Goal: Transaction & Acquisition: Purchase product/service

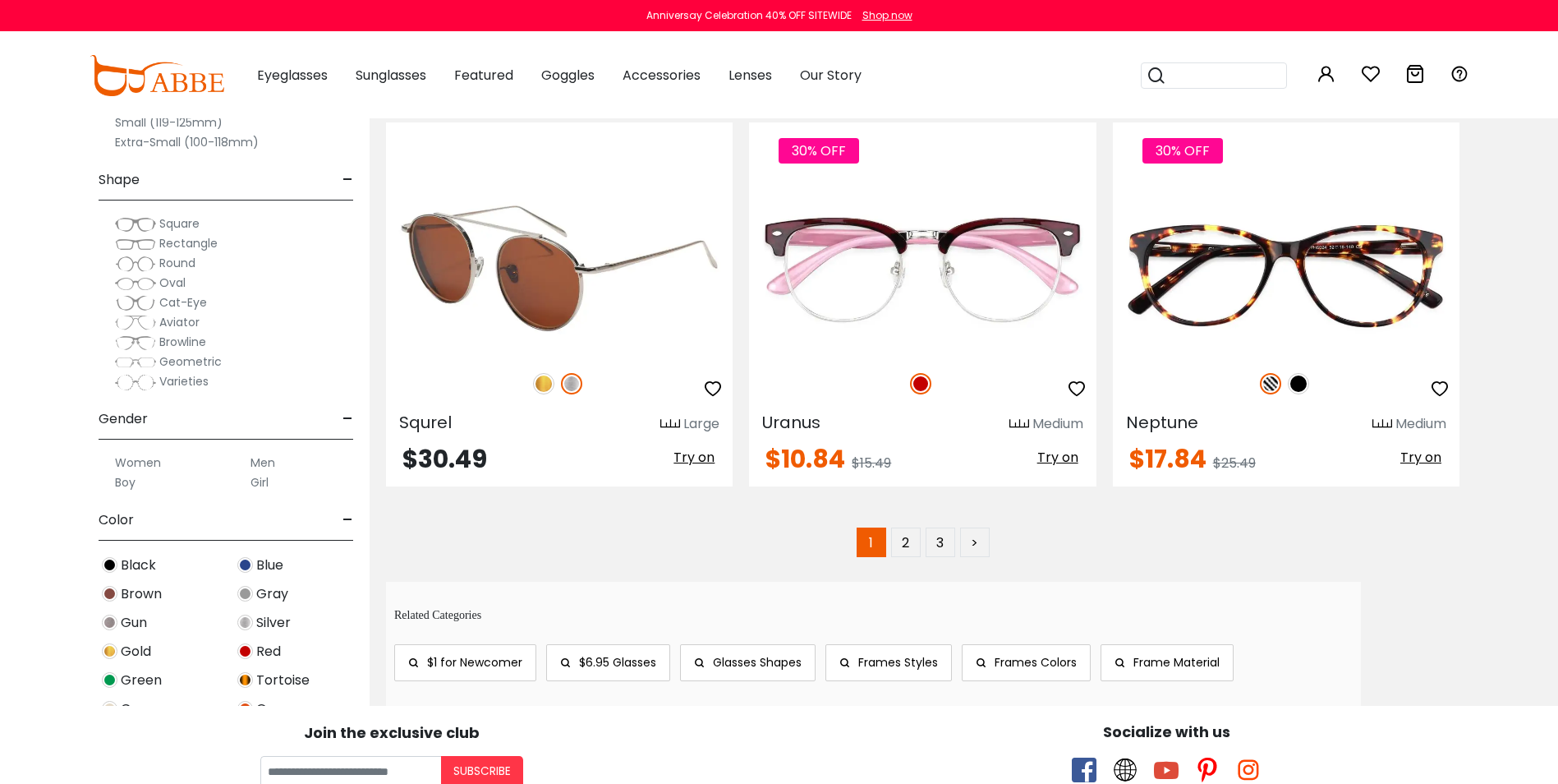
scroll to position [8461, 0]
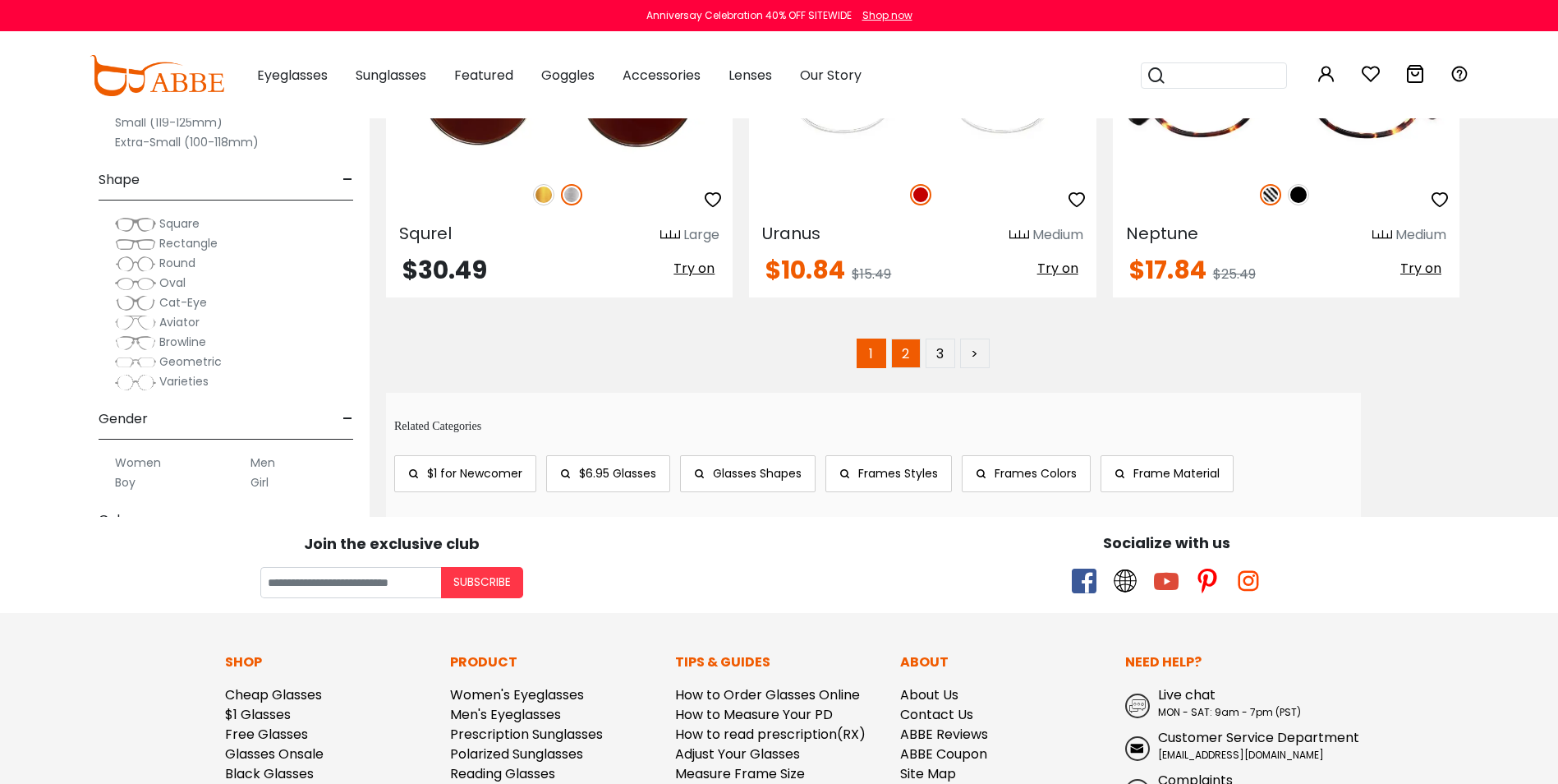
click at [908, 357] on link "2" at bounding box center [906, 353] width 29 height 29
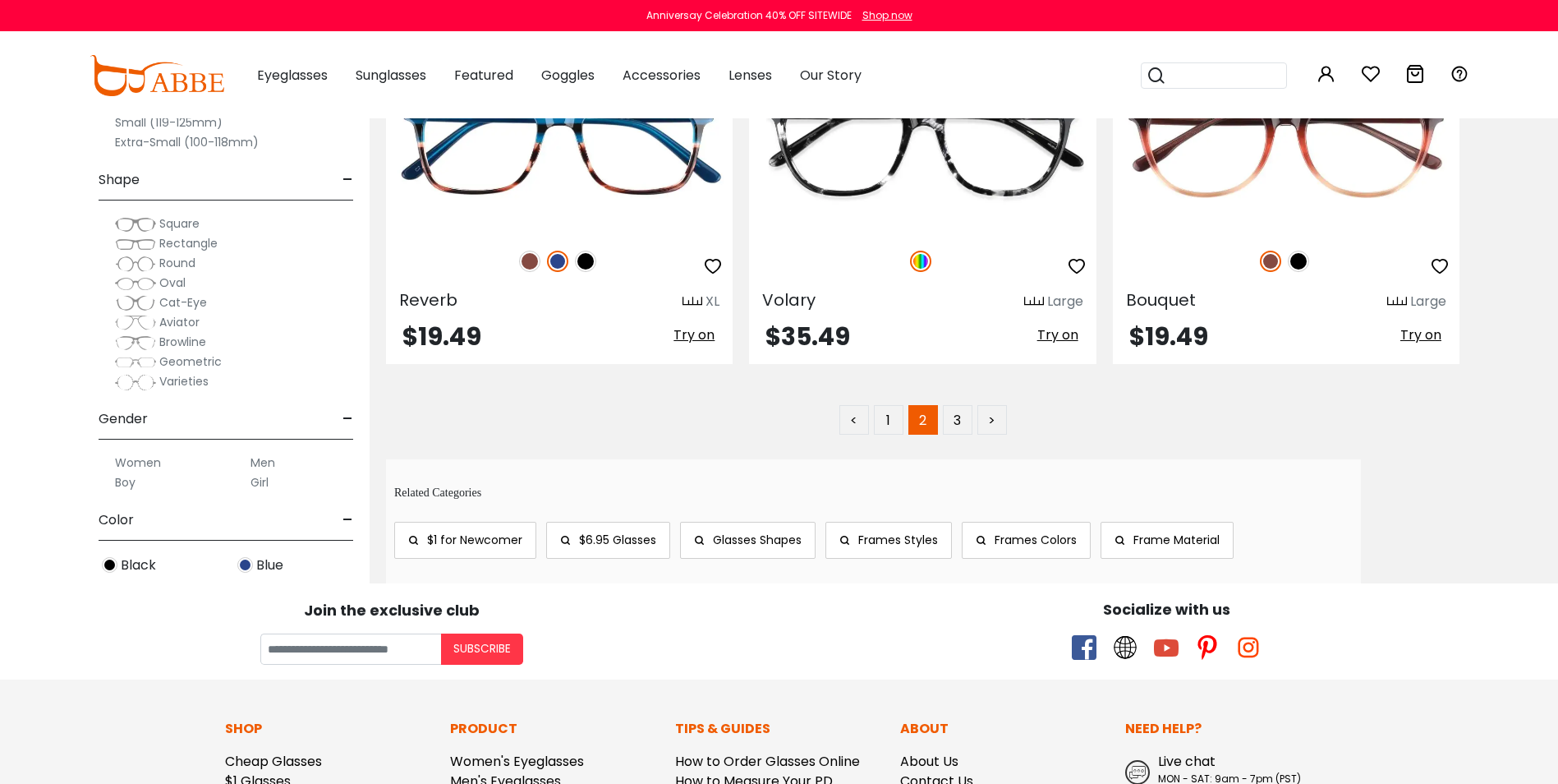
scroll to position [8379, 0]
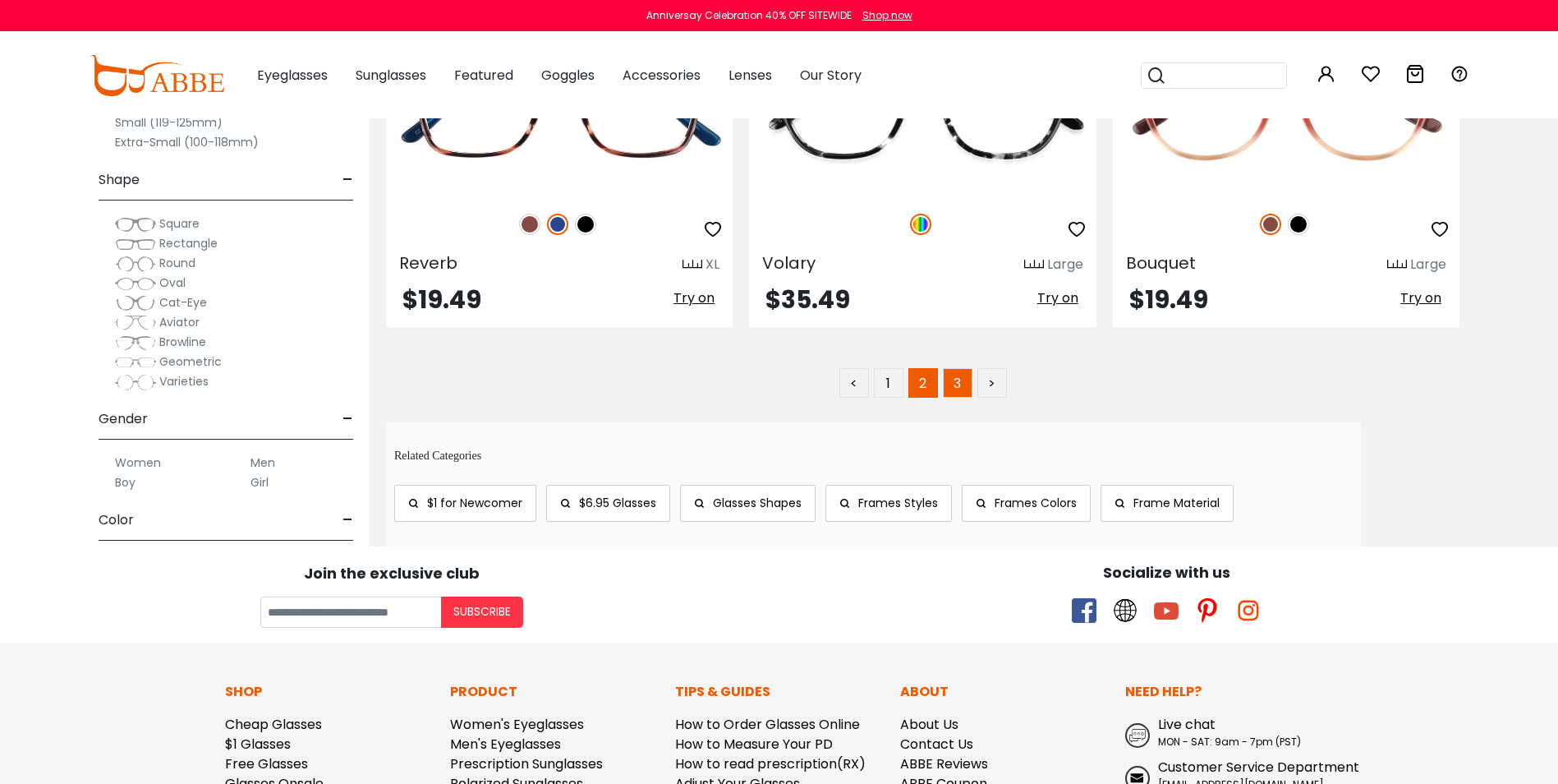
click at [963, 378] on link "3" at bounding box center [957, 382] width 29 height 29
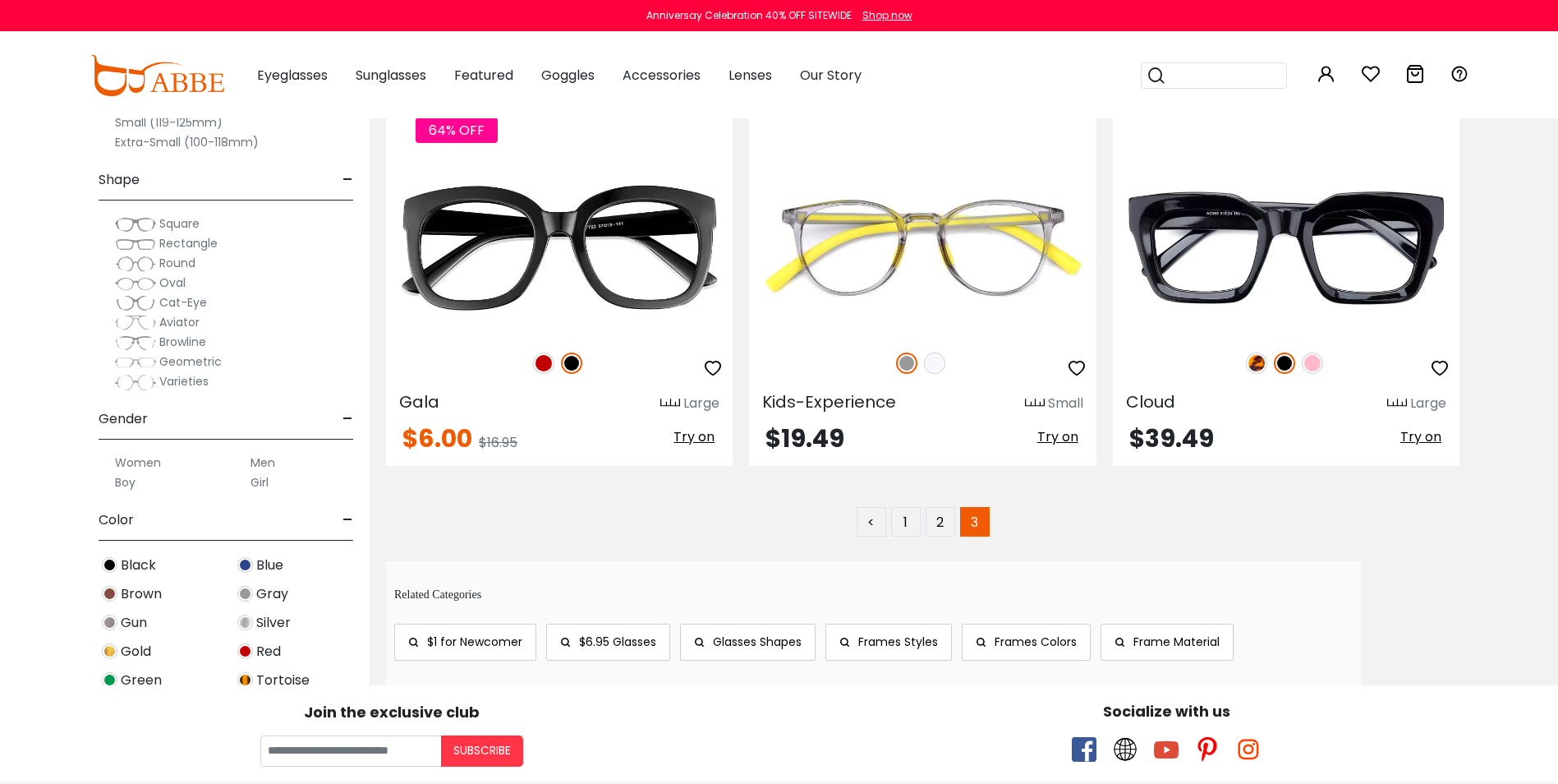
scroll to position [4189, 0]
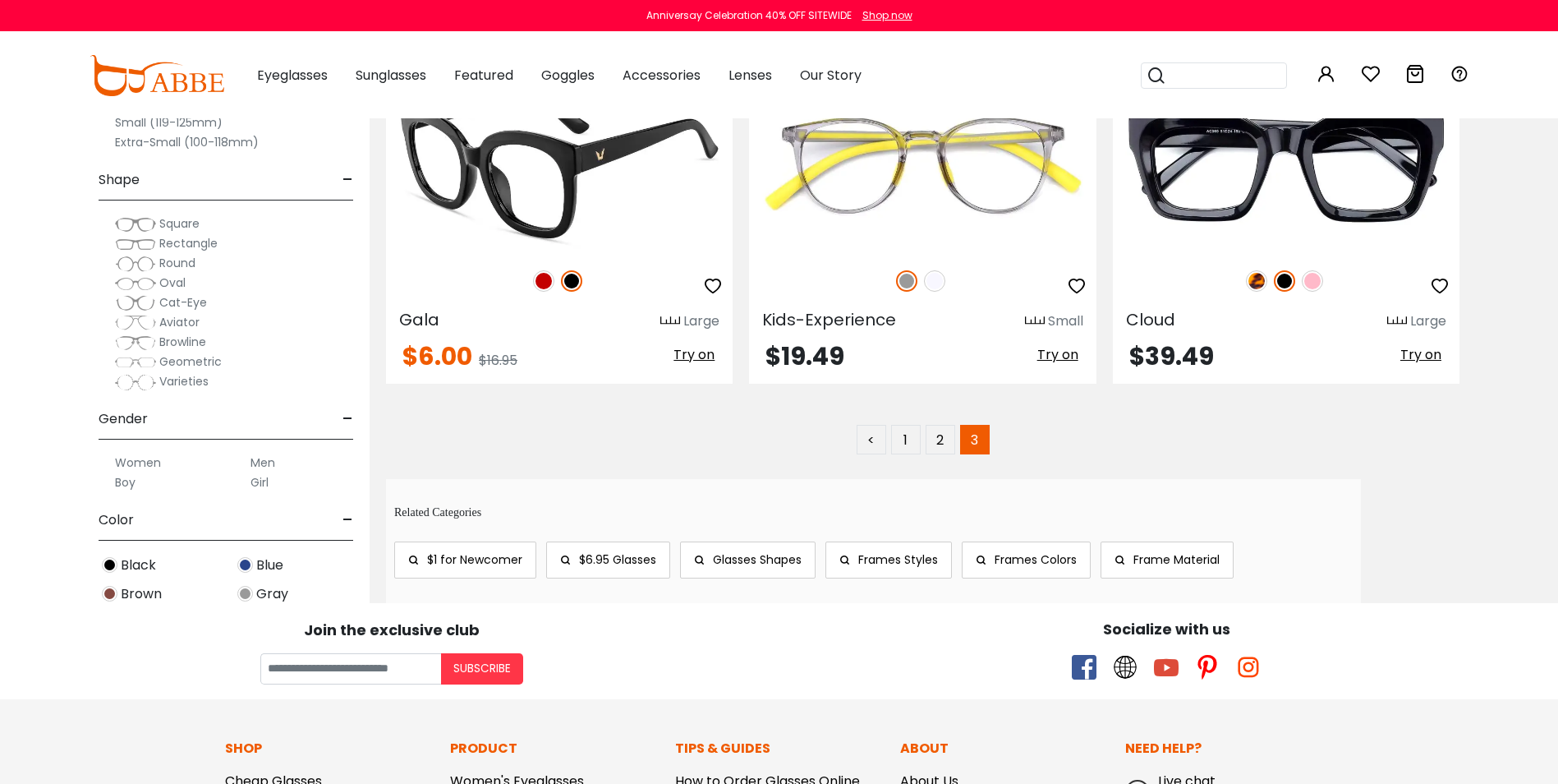
click at [525, 217] on img at bounding box center [559, 165] width 347 height 173
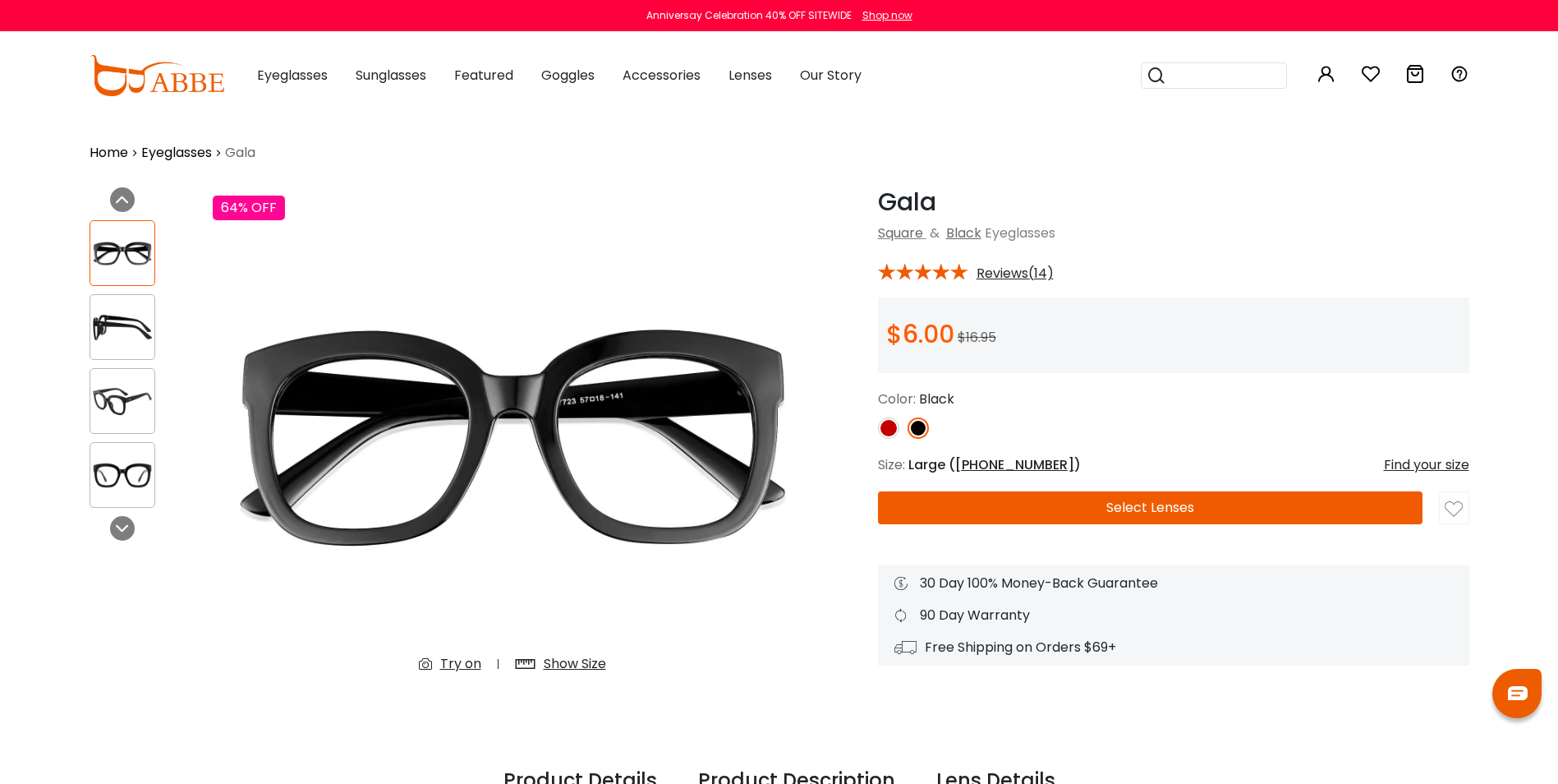
click at [120, 335] on img at bounding box center [123, 327] width 64 height 32
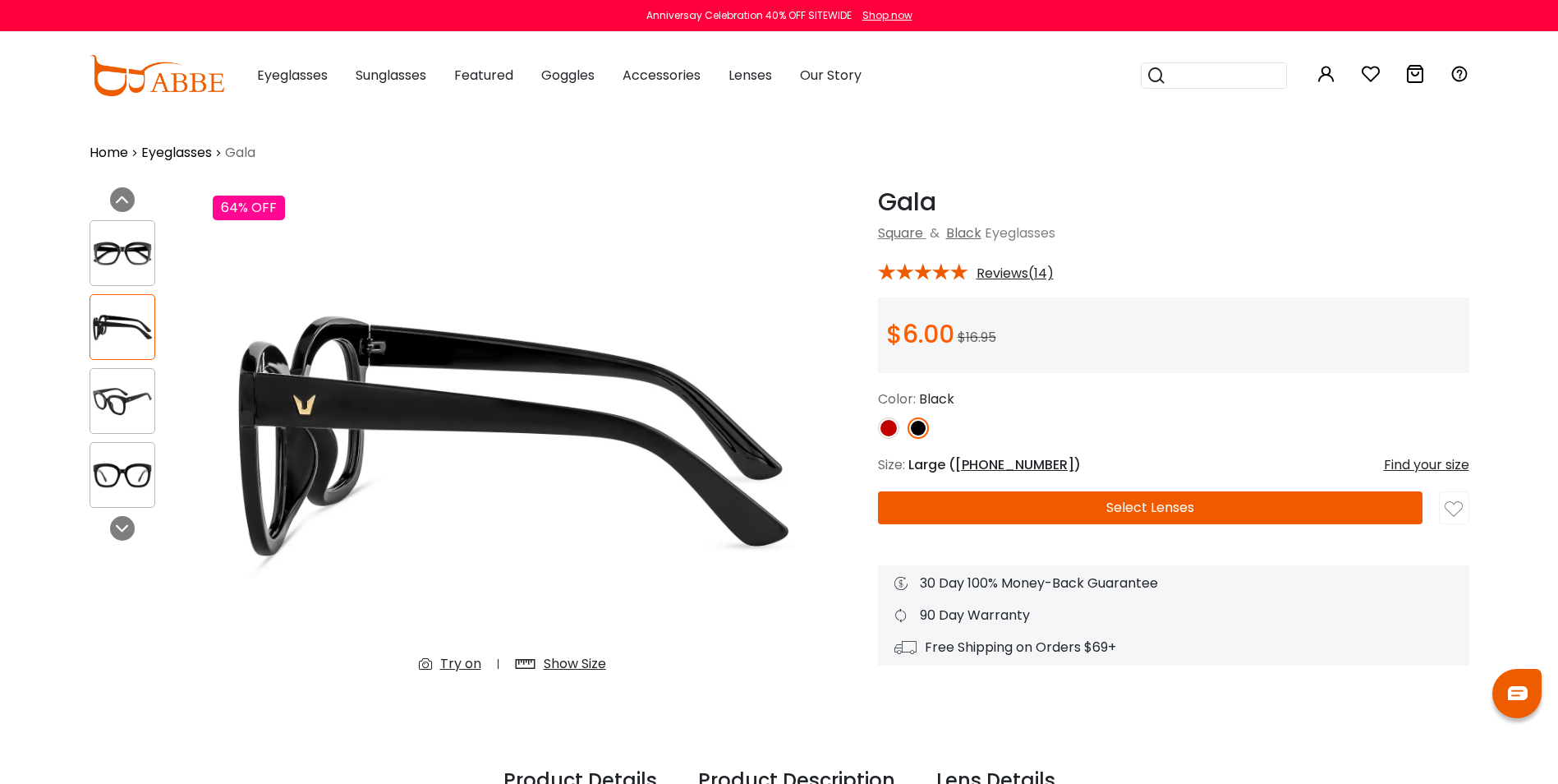
click at [121, 380] on div at bounding box center [123, 400] width 65 height 65
click at [119, 411] on img at bounding box center [123, 401] width 64 height 32
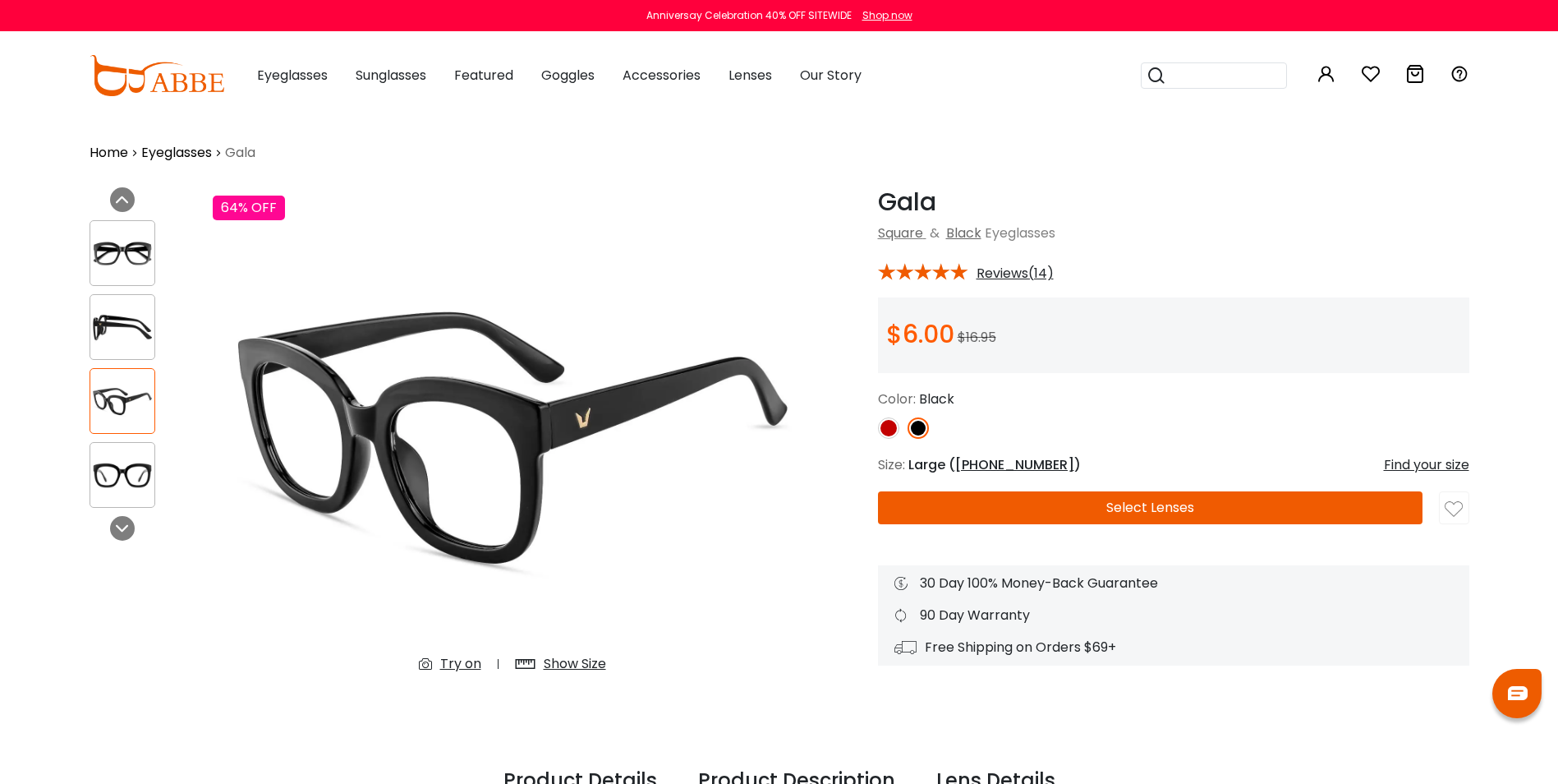
click at [131, 476] on img at bounding box center [123, 475] width 64 height 32
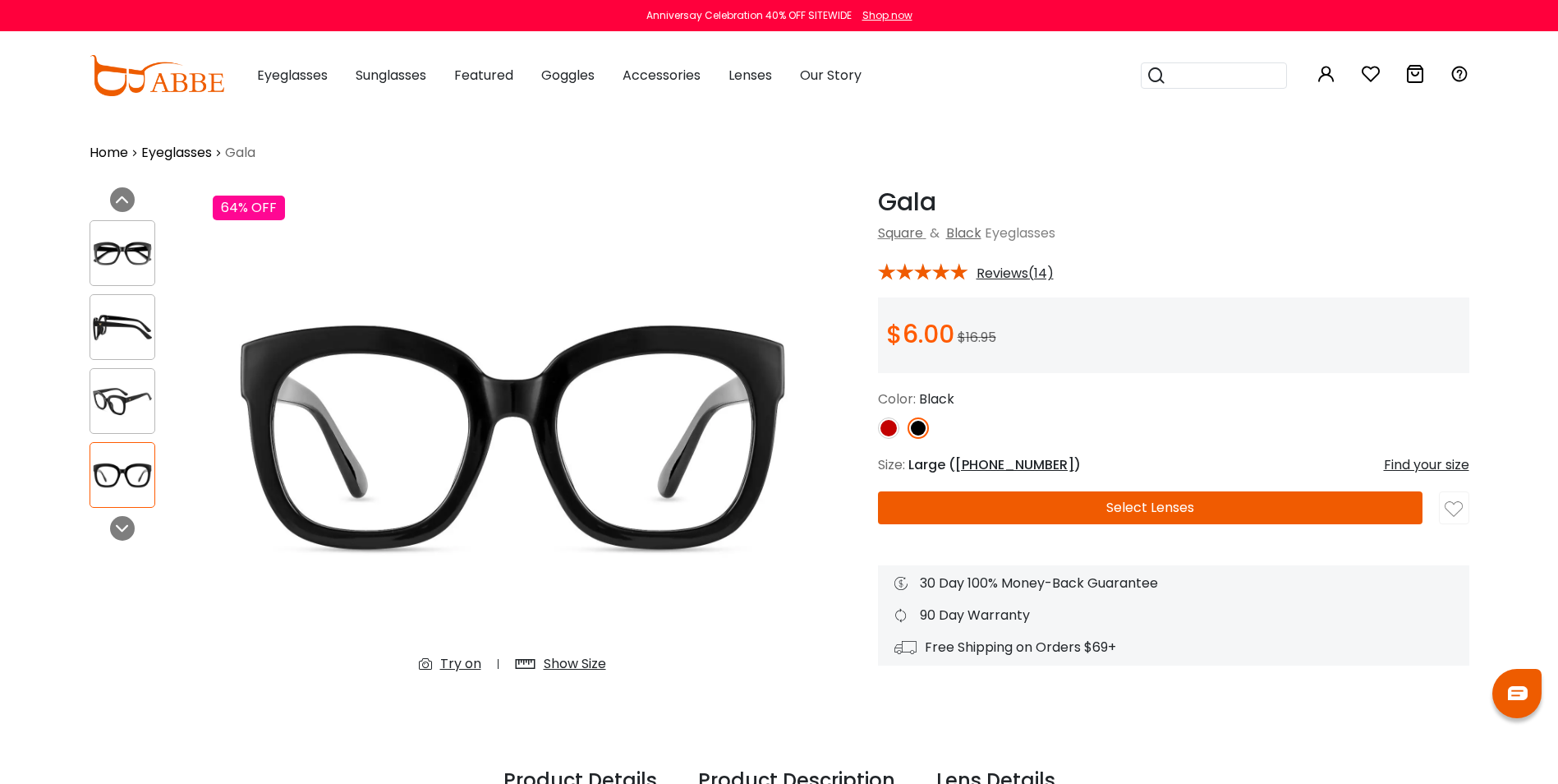
click at [472, 664] on div "Try on" at bounding box center [461, 663] width 41 height 19
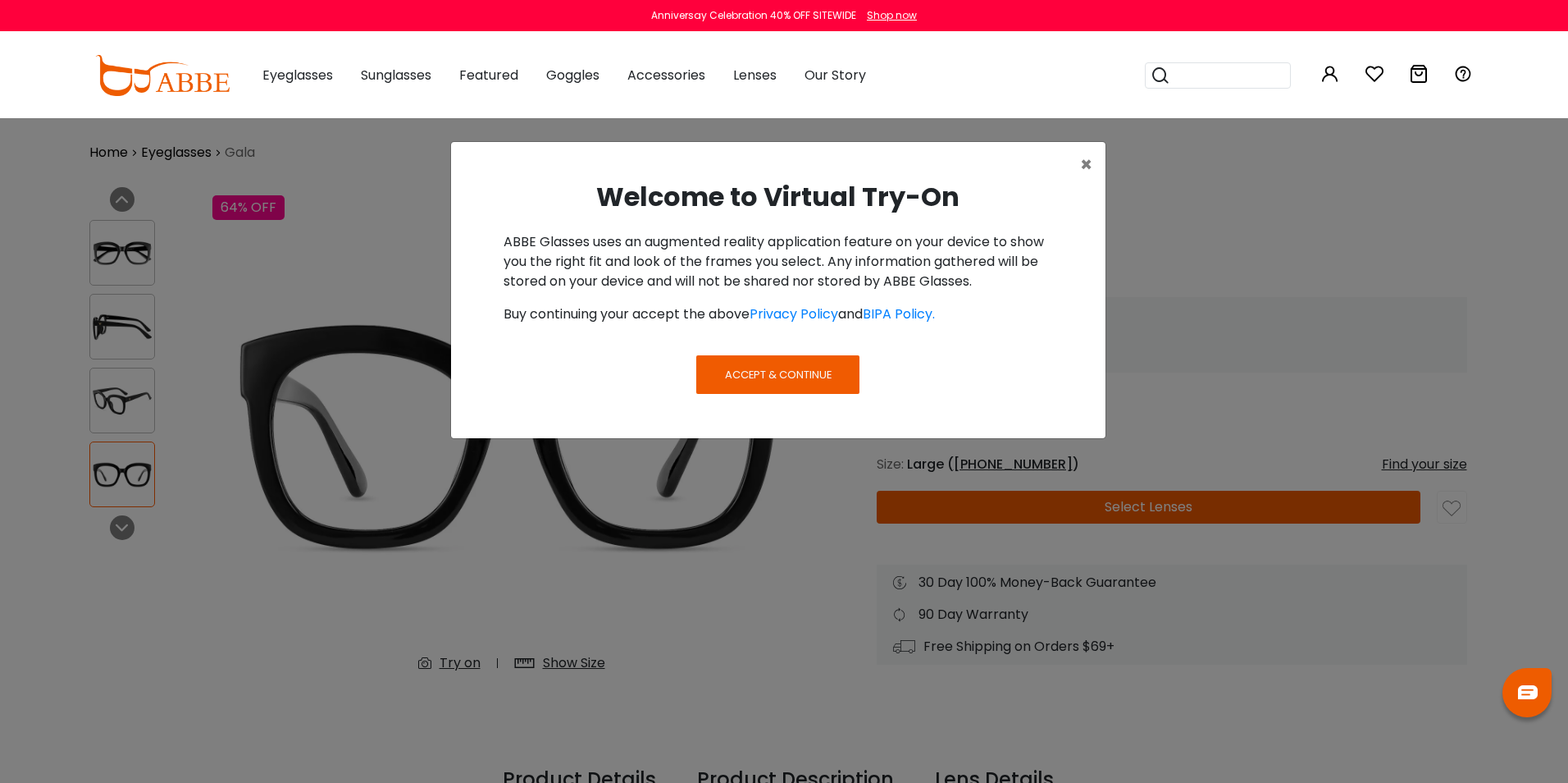
click at [770, 373] on span "Accept & Continue" at bounding box center [778, 374] width 106 height 16
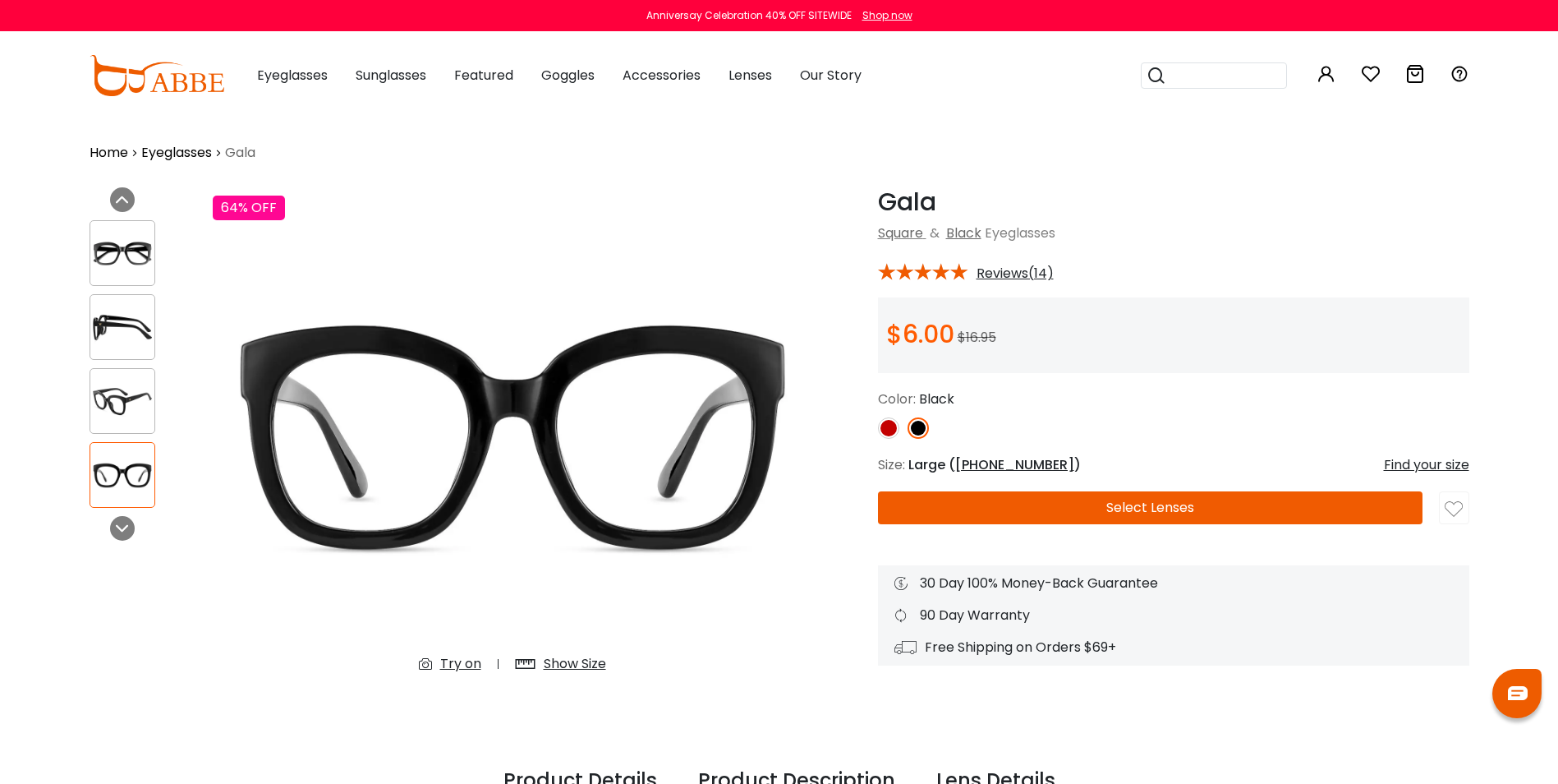
click at [888, 425] on img at bounding box center [888, 427] width 21 height 21
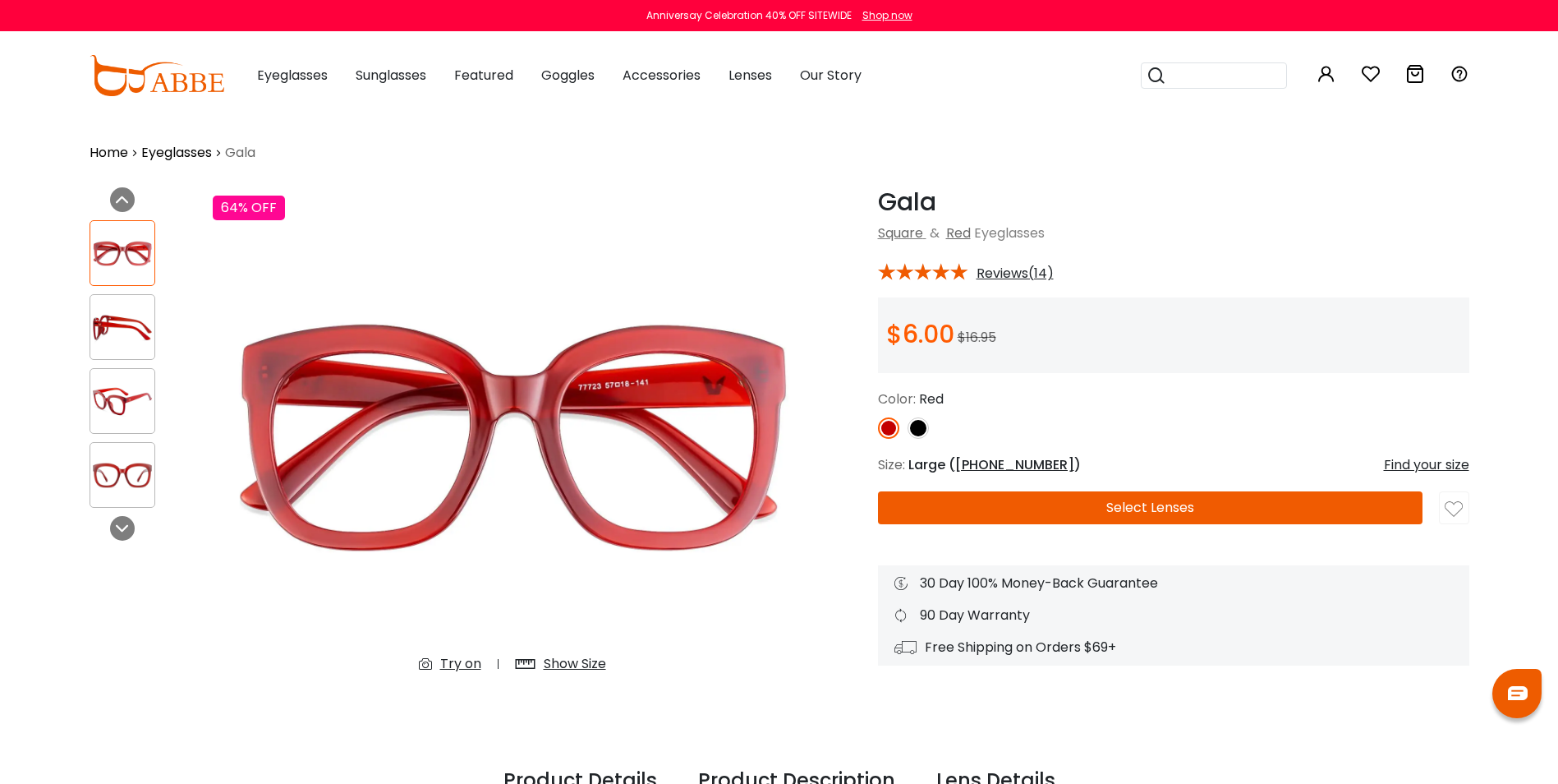
click at [922, 428] on img at bounding box center [918, 427] width 21 height 21
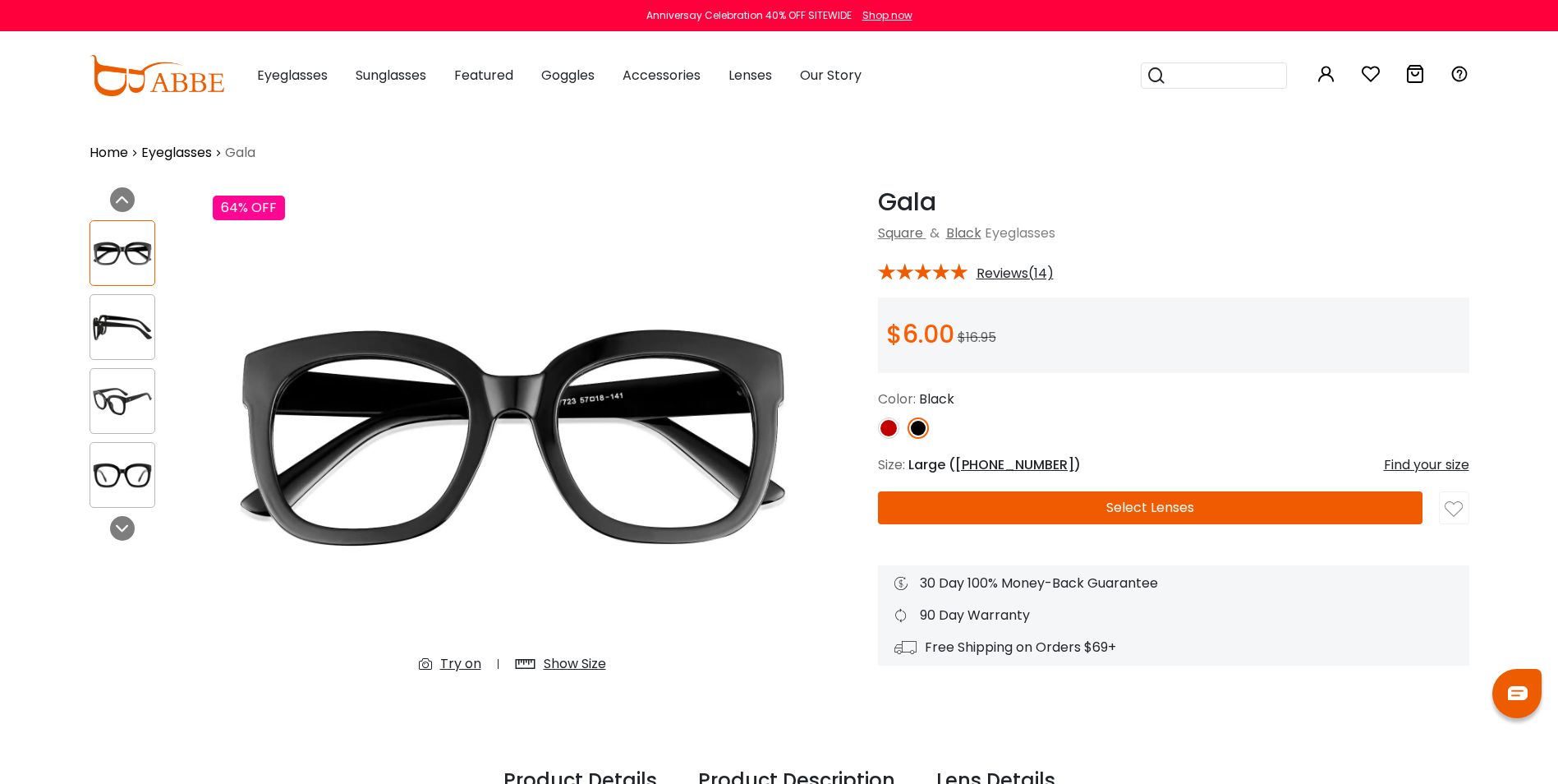
click at [1173, 514] on button "Select Lenses" at bounding box center [1150, 507] width 545 height 33
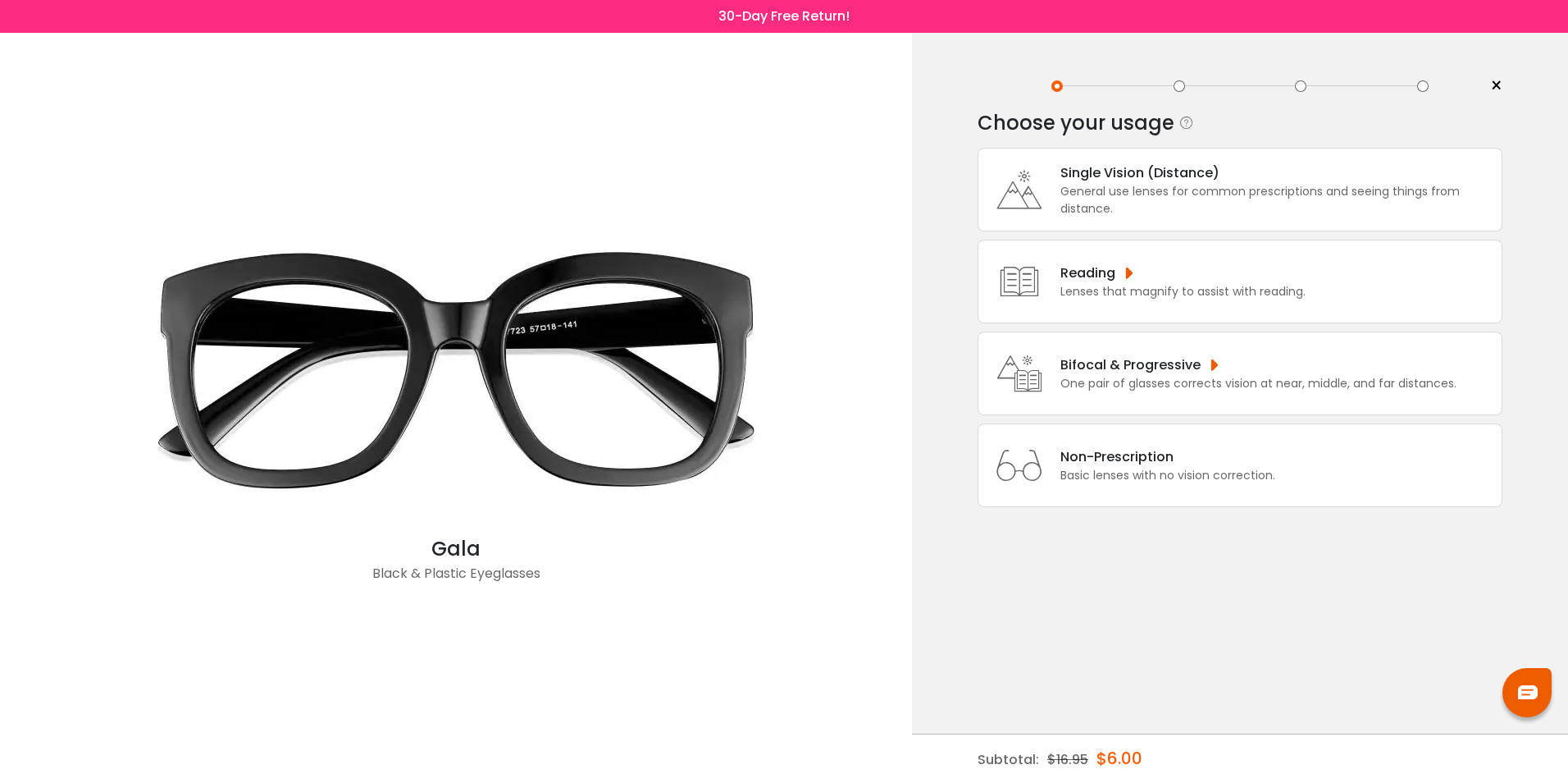
click at [1179, 189] on div "General use lenses for common prescriptions and seeing things from distance." at bounding box center [1276, 200] width 433 height 34
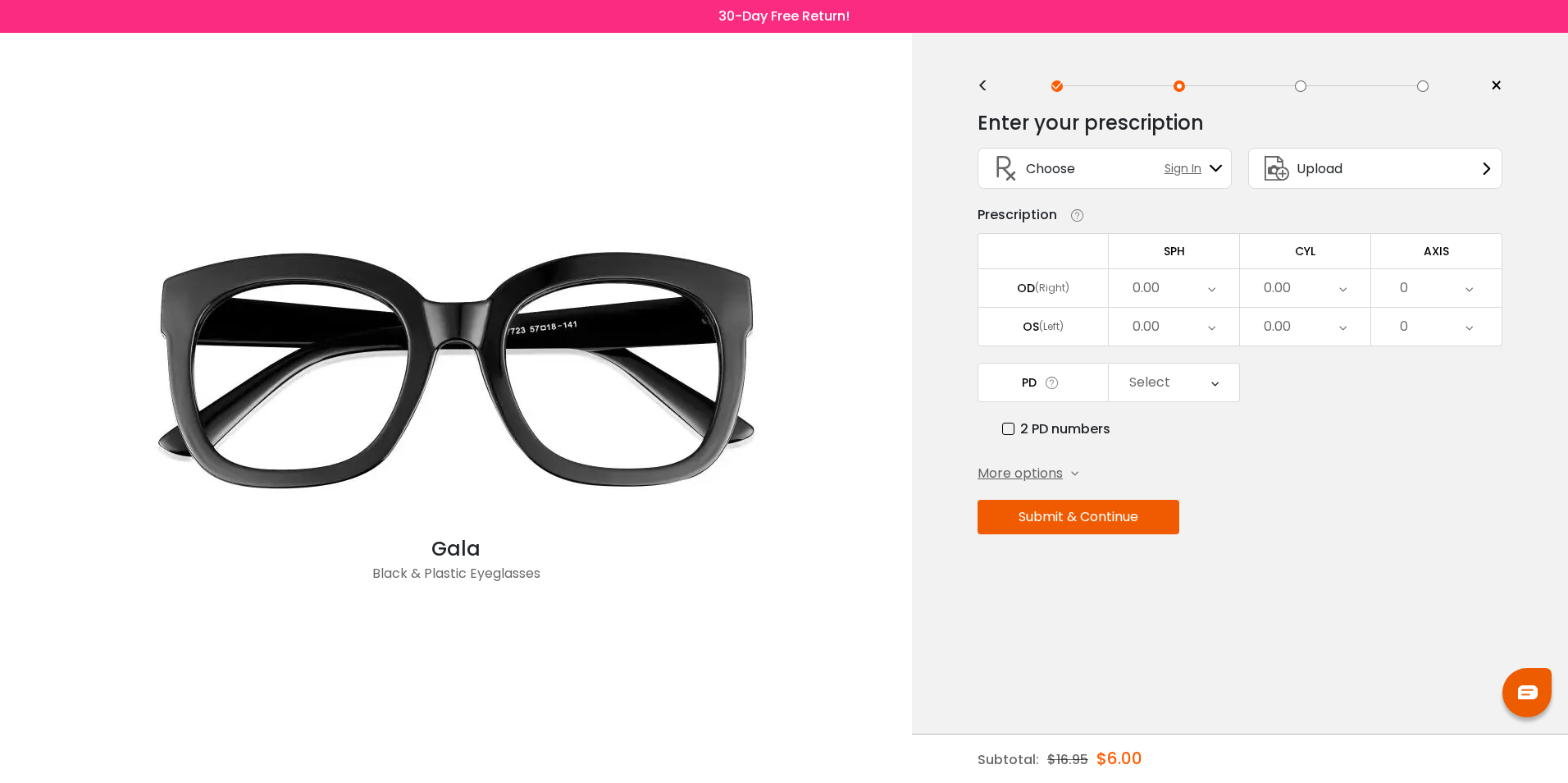
click at [987, 83] on div "<" at bounding box center [990, 86] width 24 height 13
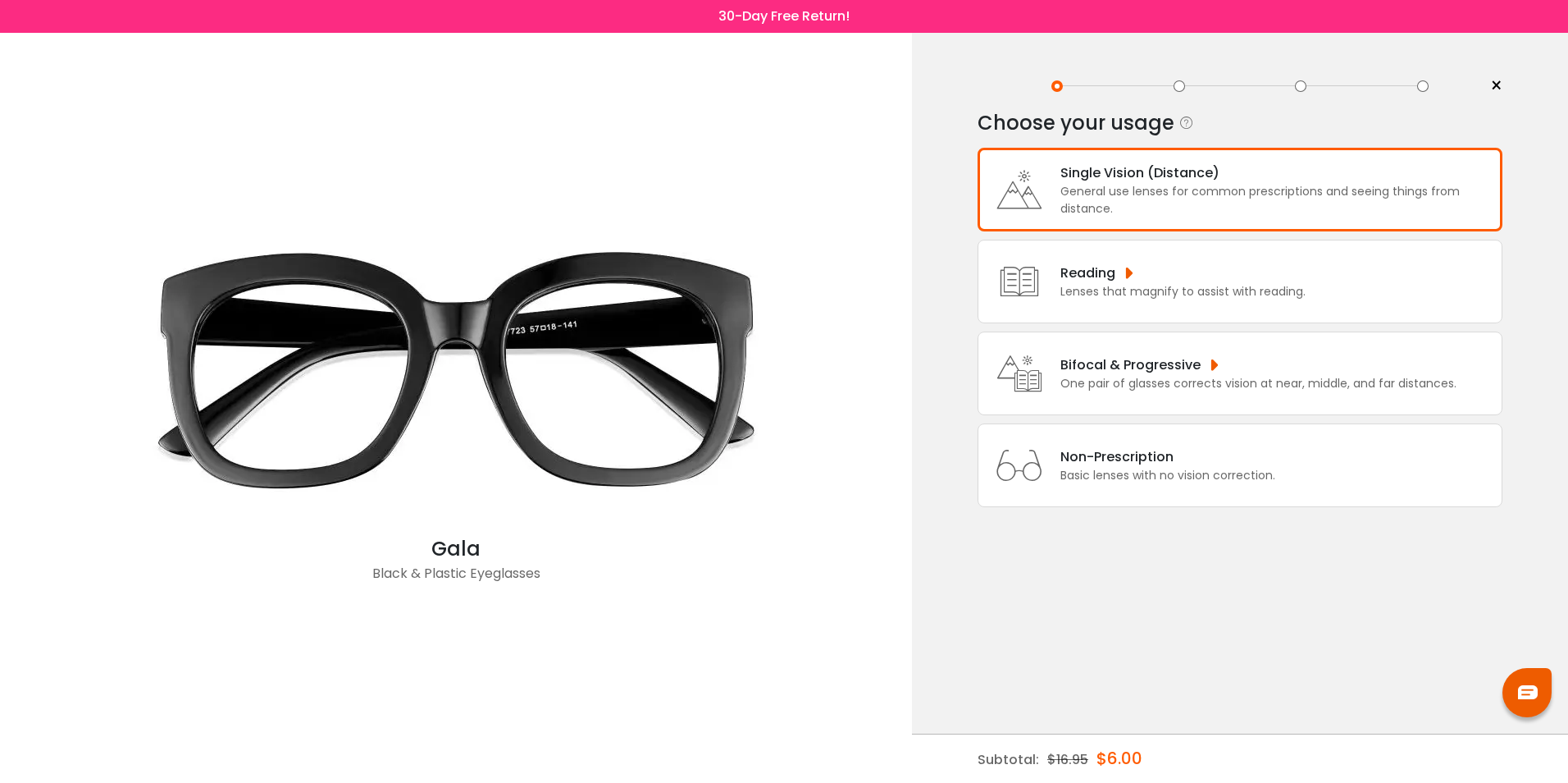
click at [1120, 288] on div "Lenses that magnify to assist with reading." at bounding box center [1182, 292] width 246 height 18
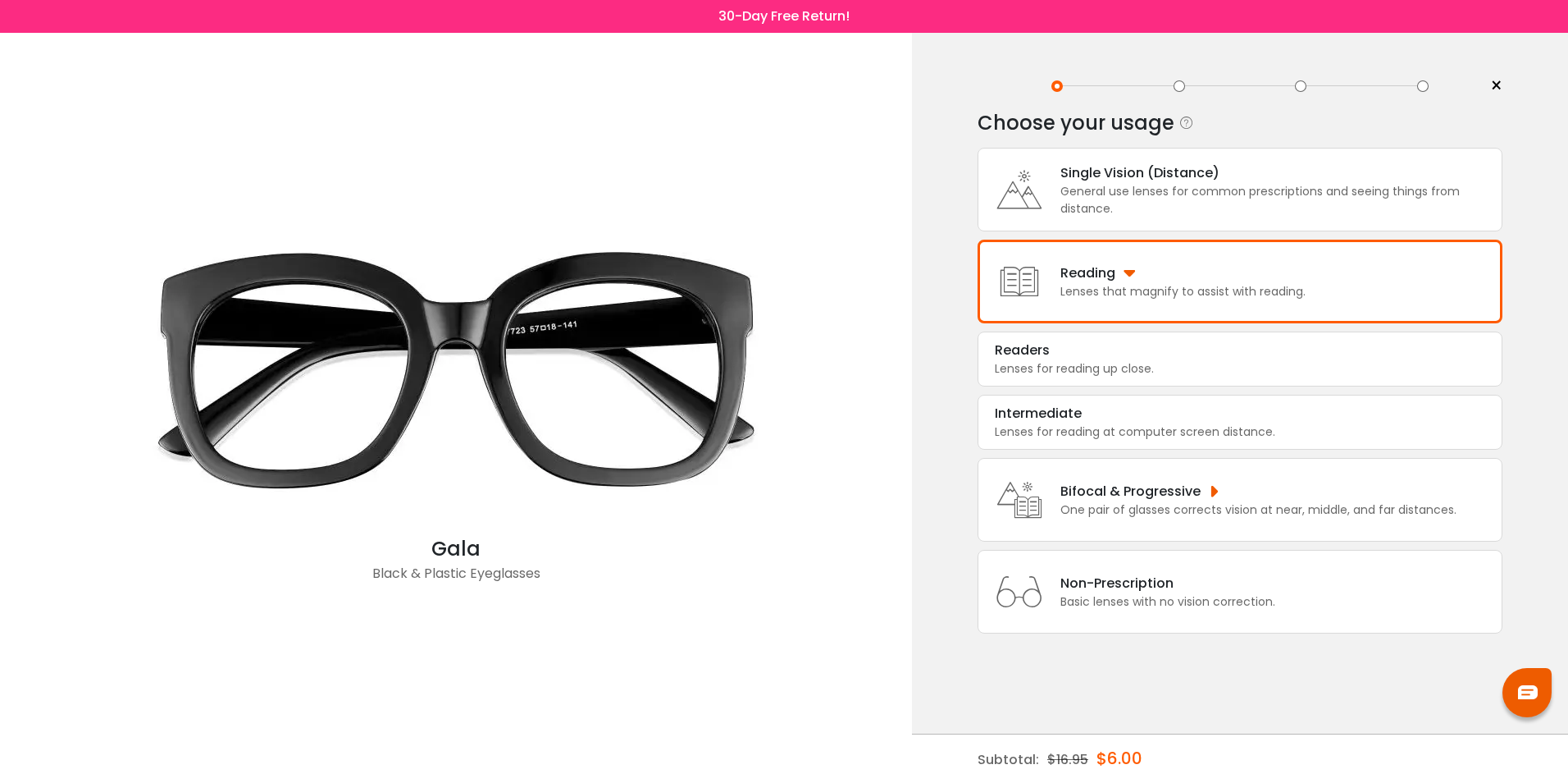
click at [1084, 500] on div "Bifocal & Progressive" at bounding box center [1258, 490] width 396 height 20
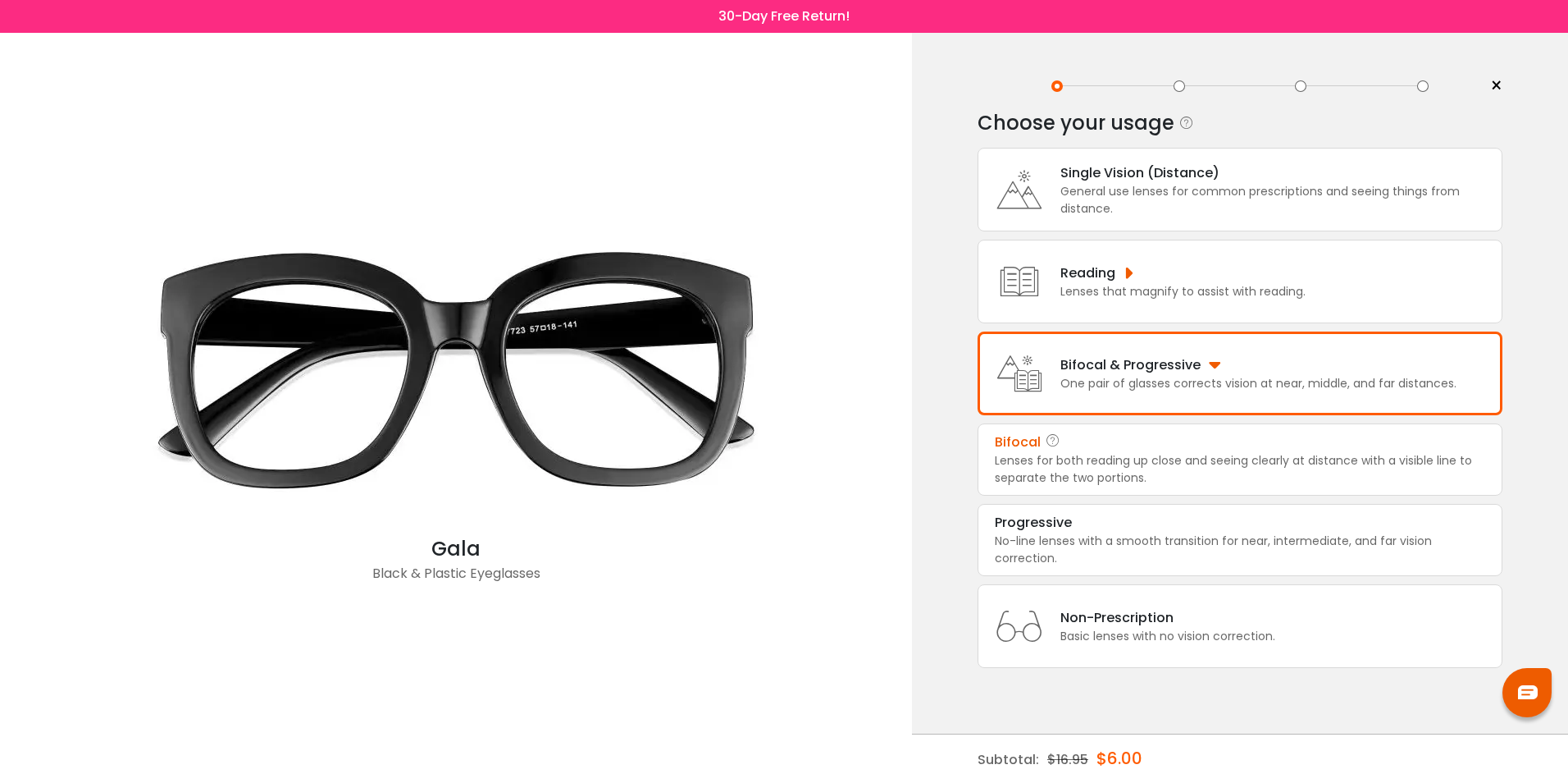
click at [1056, 454] on div "Lenses for both reading up close and seeing clearly at distance with a visible …" at bounding box center [1239, 469] width 490 height 34
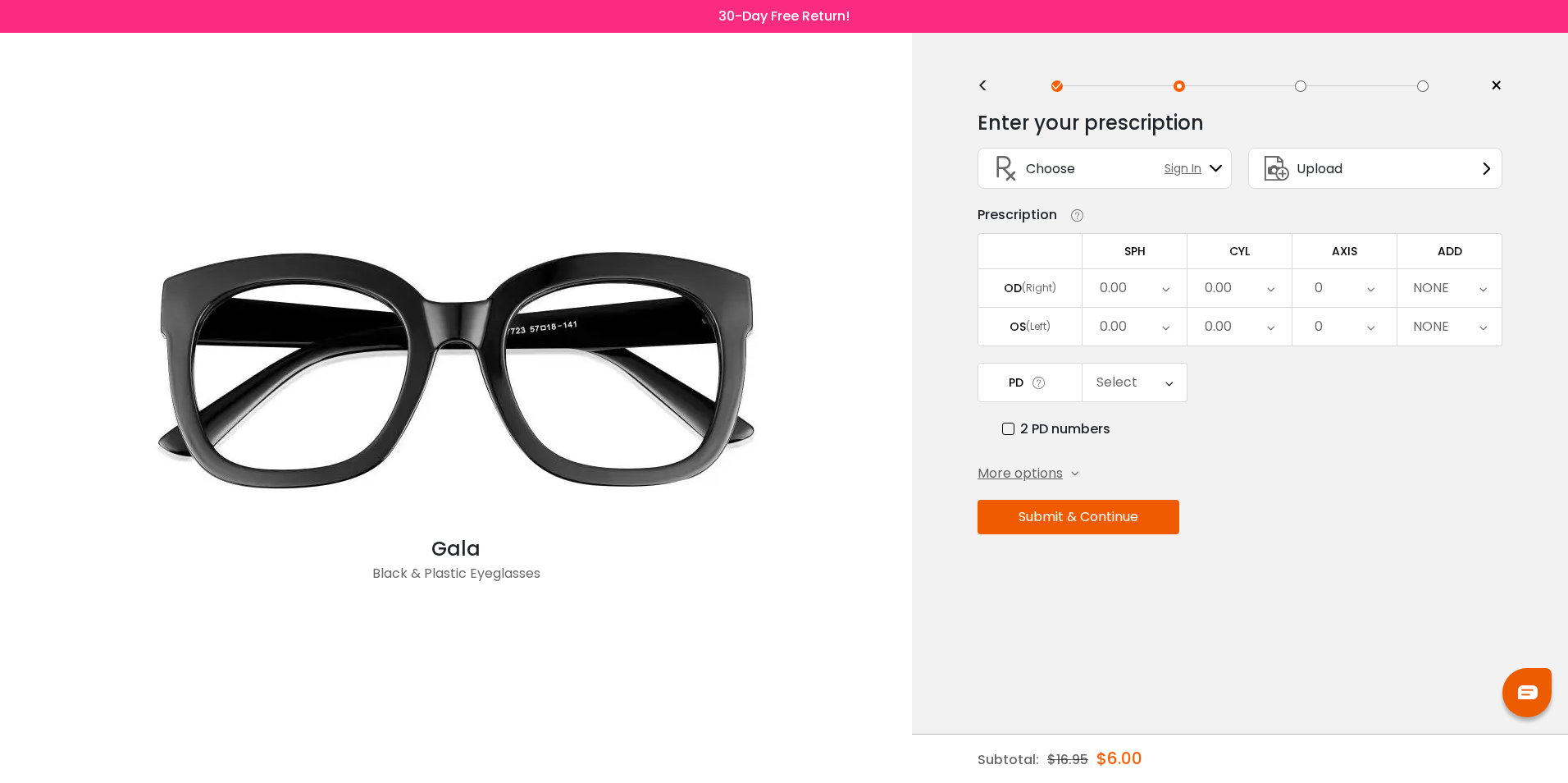
click at [1162, 288] on icon at bounding box center [1166, 288] width 8 height 38
click at [1161, 364] on li "-0.50" at bounding box center [1135, 370] width 104 height 29
click at [1169, 325] on icon at bounding box center [1166, 326] width 8 height 38
click at [1148, 437] on li "-0.25" at bounding box center [1135, 438] width 104 height 29
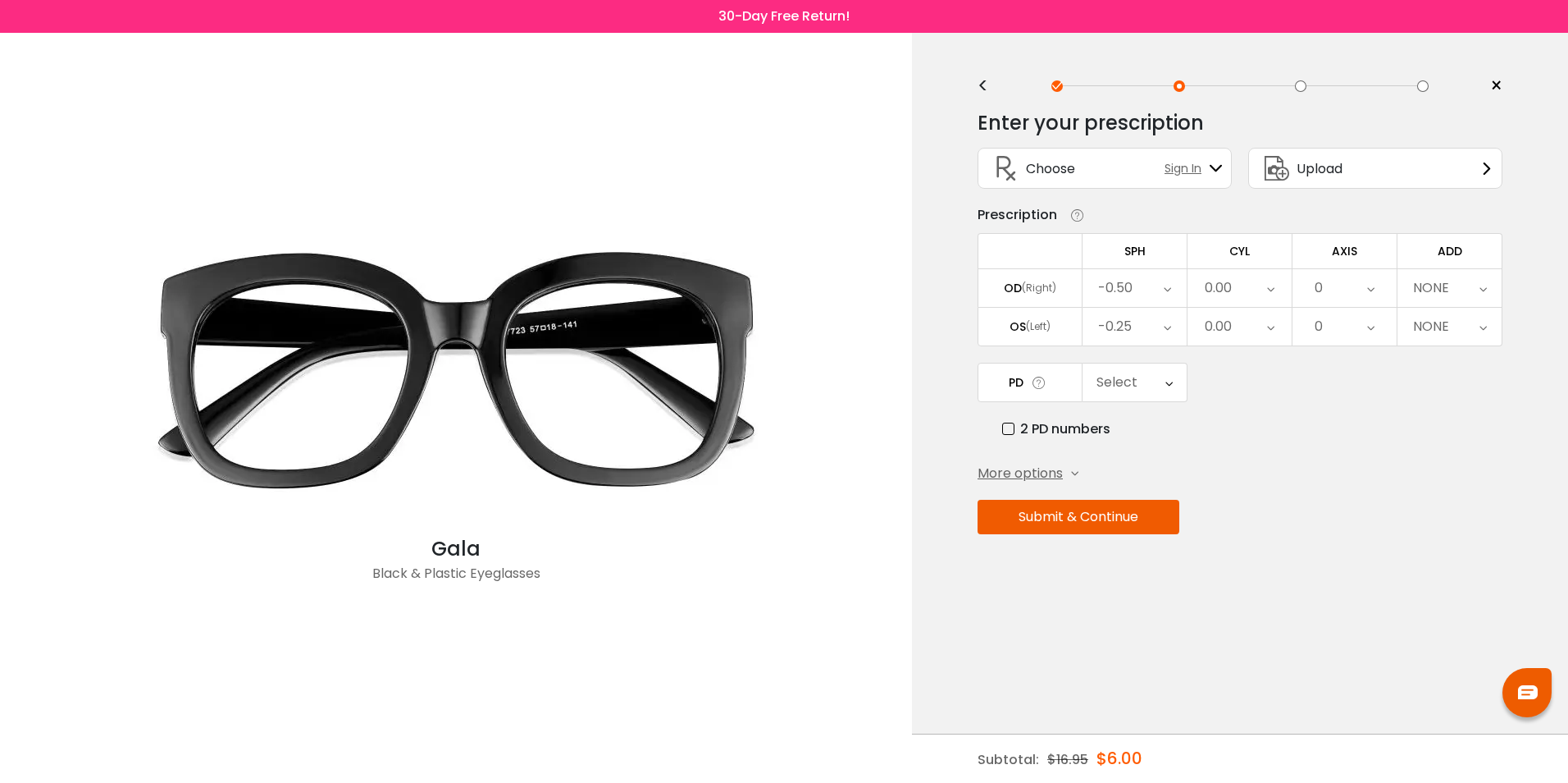
click at [1273, 285] on icon at bounding box center [1270, 288] width 8 height 38
click at [1255, 371] on li "-0.50" at bounding box center [1239, 370] width 104 height 29
click at [1274, 328] on icon at bounding box center [1270, 326] width 8 height 38
click at [1238, 401] on li "-0.50" at bounding box center [1239, 408] width 104 height 29
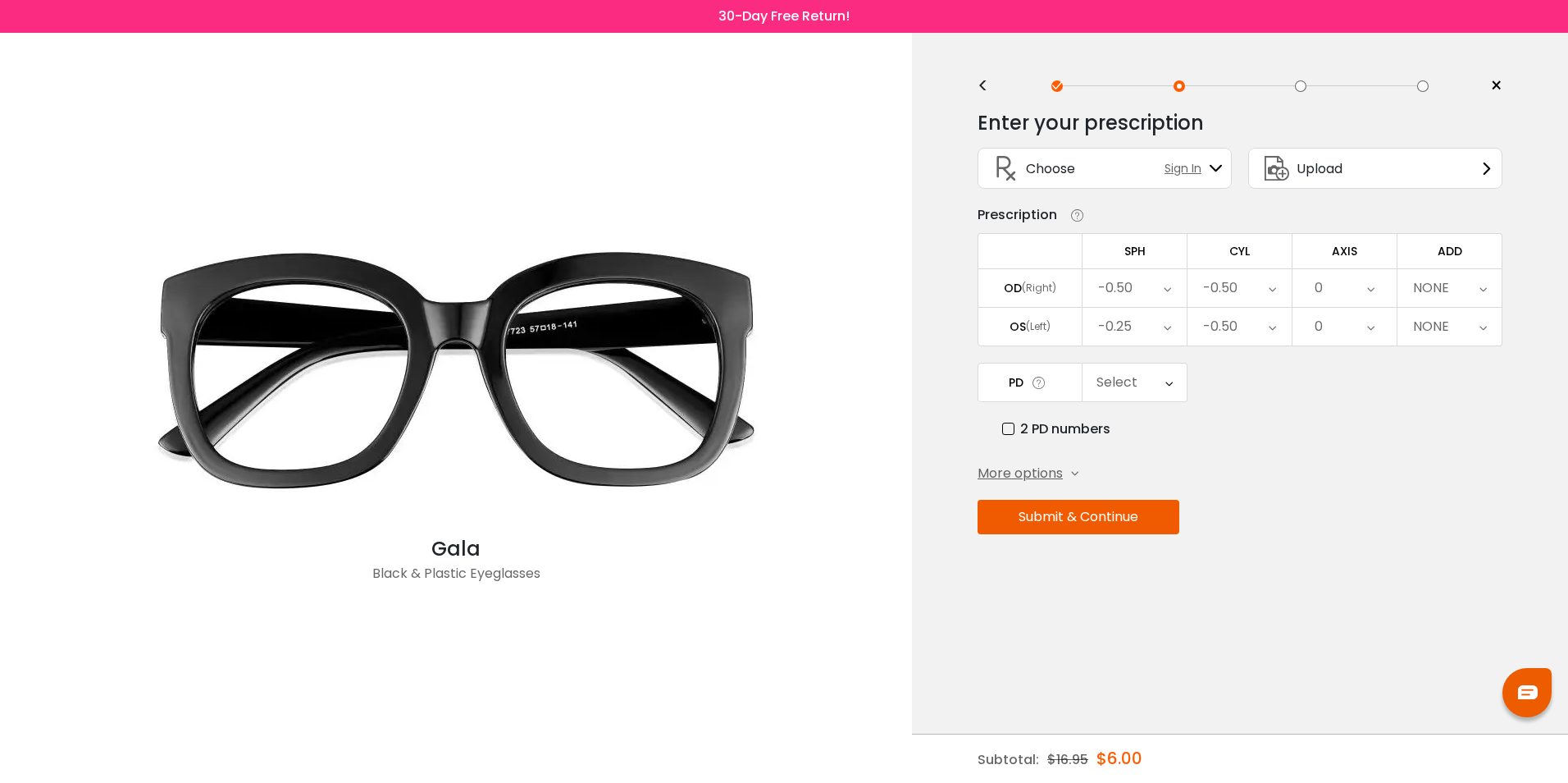
click at [1379, 289] on div "0" at bounding box center [1344, 288] width 104 height 38
click at [1358, 473] on li "55" at bounding box center [1344, 469] width 104 height 29
click at [1379, 319] on div "0" at bounding box center [1344, 326] width 104 height 38
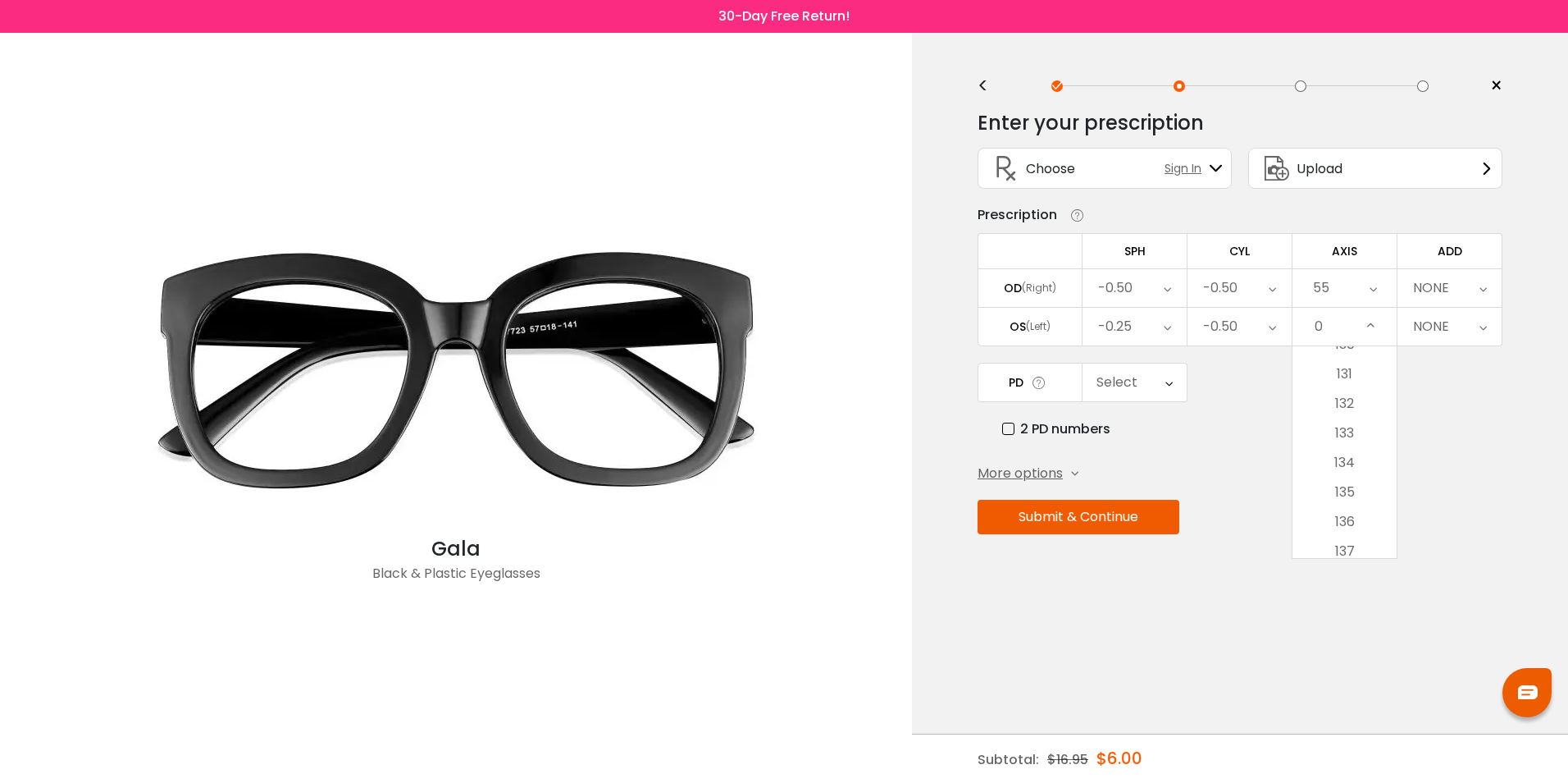
click at [1378, 493] on li "135" at bounding box center [1344, 492] width 104 height 29
click at [1483, 288] on icon at bounding box center [1483, 288] width 8 height 38
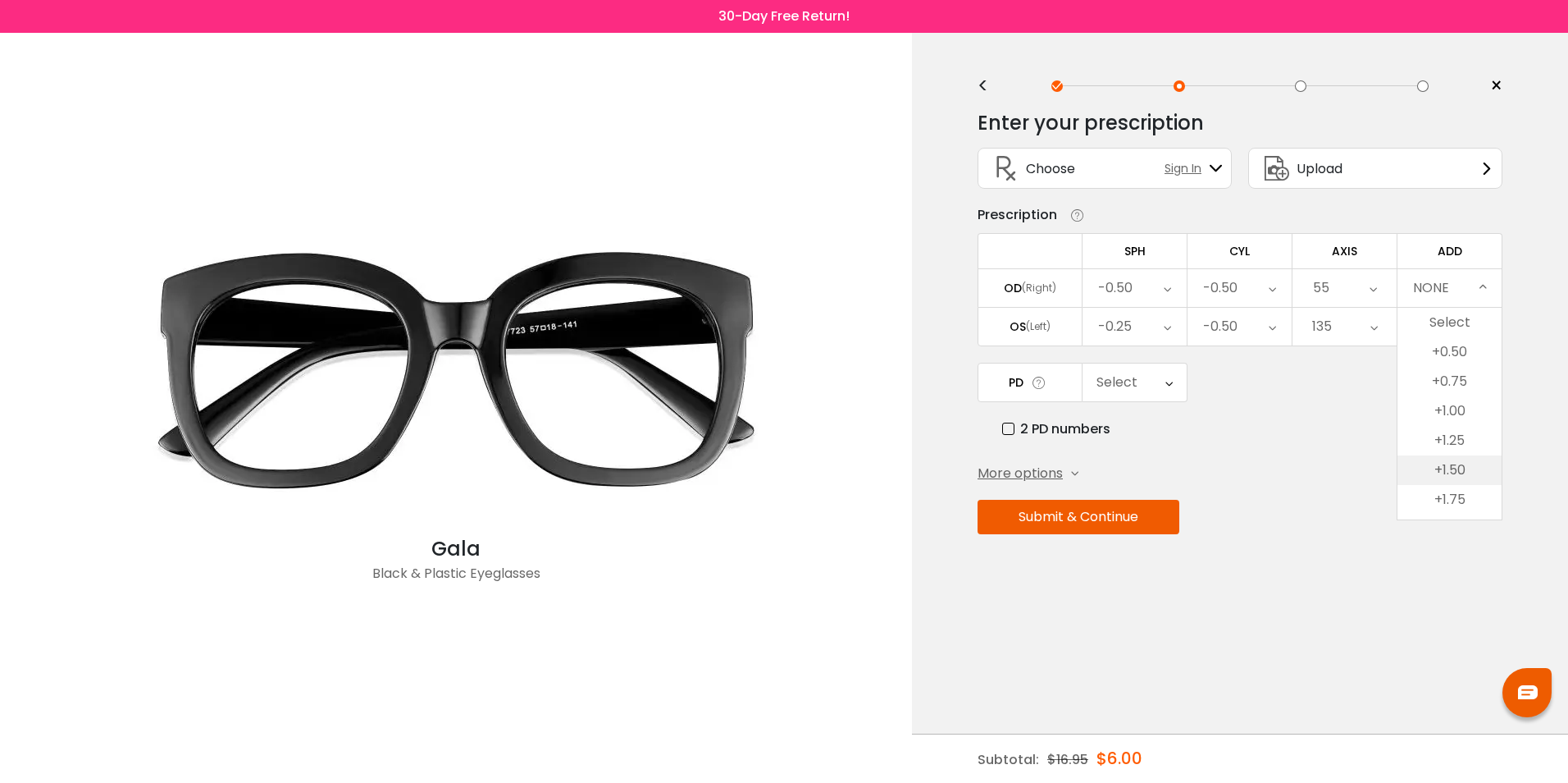
scroll to position [82, 0]
click at [1462, 500] on li "+2.50" at bounding box center [1450, 506] width 104 height 29
click at [1477, 323] on div "+2.50" at bounding box center [1450, 326] width 104 height 38
click at [1452, 467] on li "+2.50" at bounding box center [1450, 467] width 104 height 29
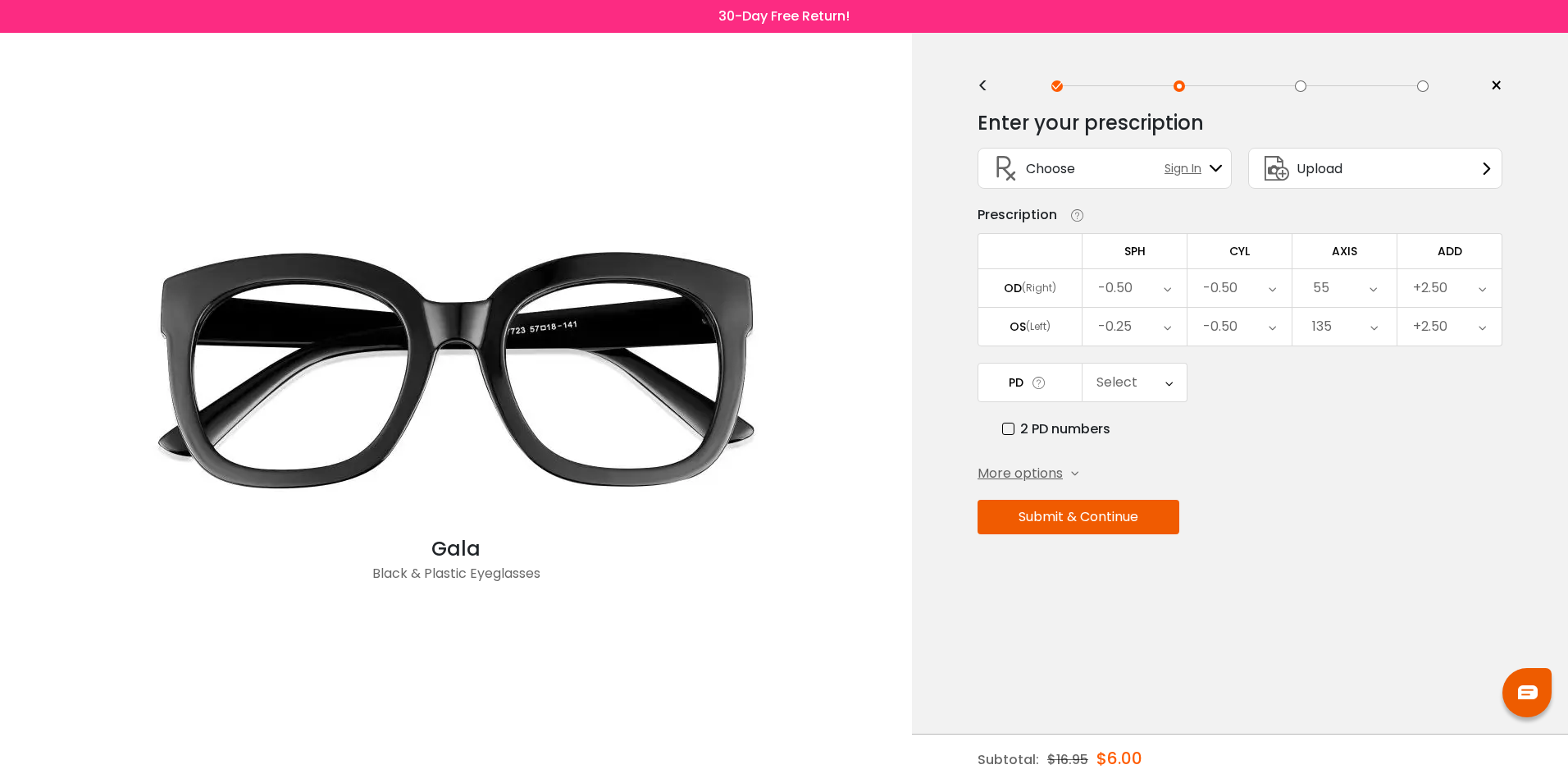
click at [1167, 386] on icon at bounding box center [1169, 382] width 8 height 38
click at [1295, 173] on icon at bounding box center [1276, 168] width 39 height 39
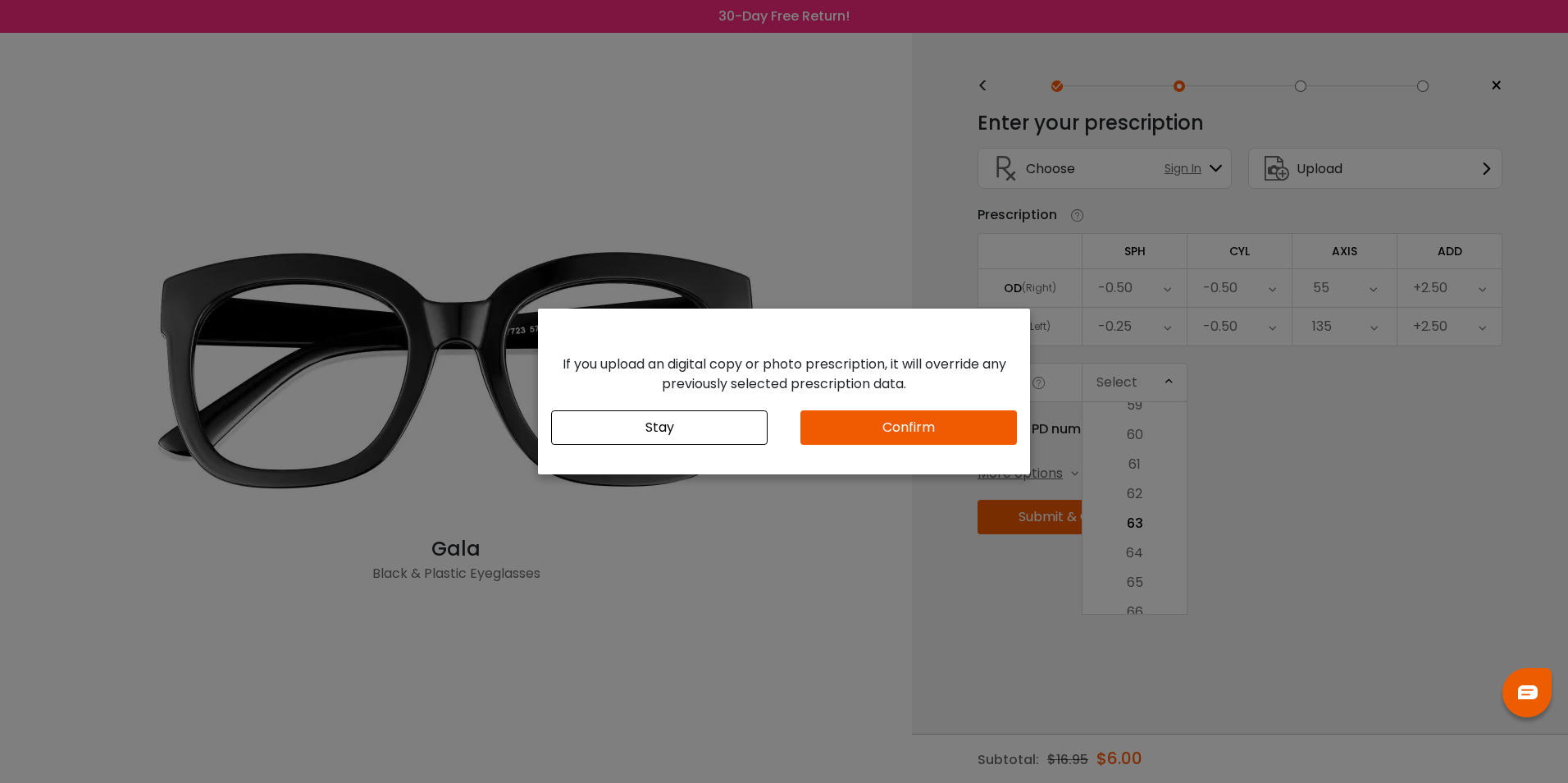
click at [851, 433] on button "Confirm" at bounding box center [908, 427] width 216 height 34
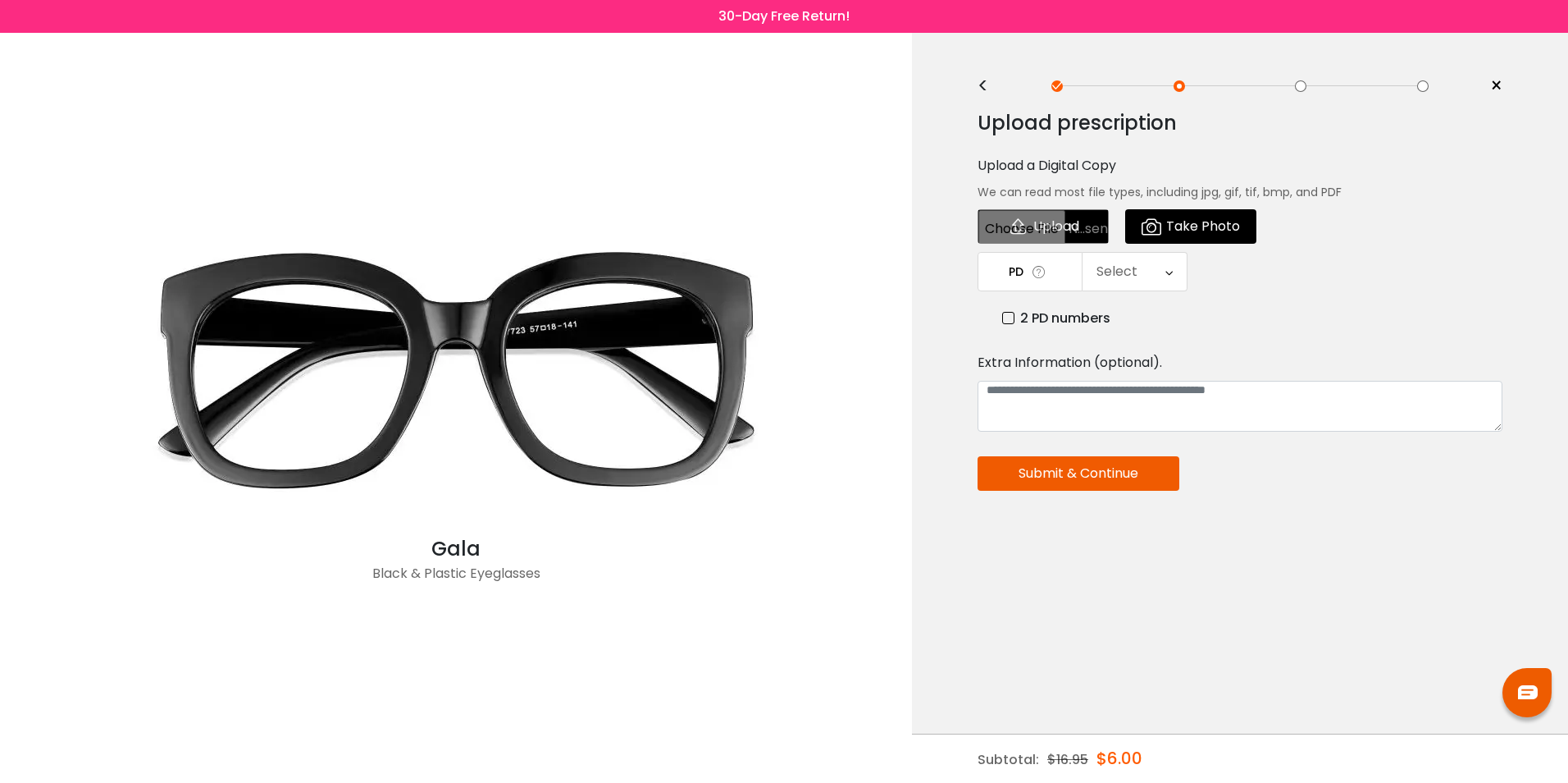
click at [1162, 223] on icon at bounding box center [1151, 226] width 19 height 33
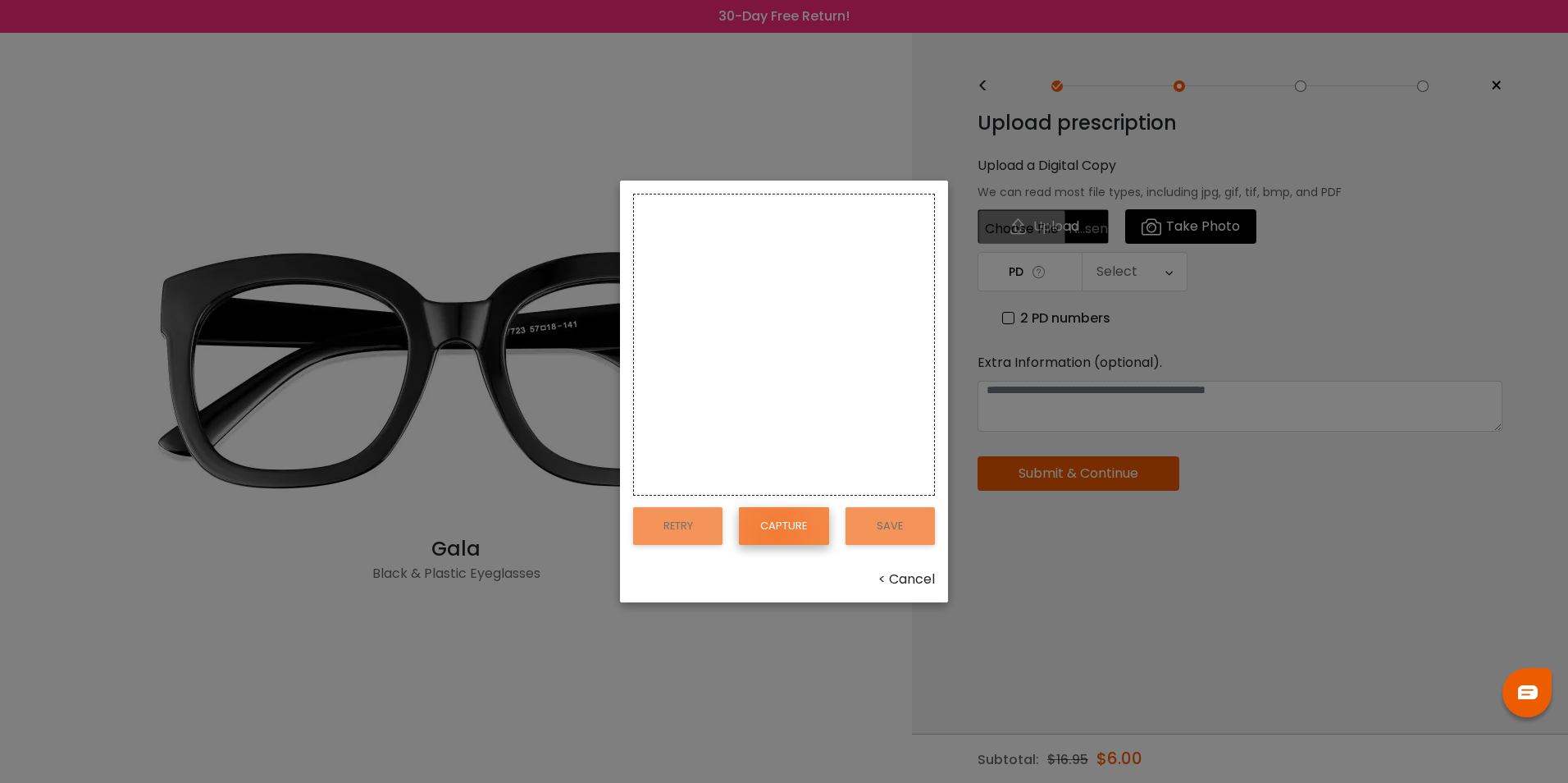
click at [777, 533] on button "Capture" at bounding box center [784, 526] width 90 height 38
click at [903, 583] on div "< Cancel" at bounding box center [784, 578] width 302 height 19
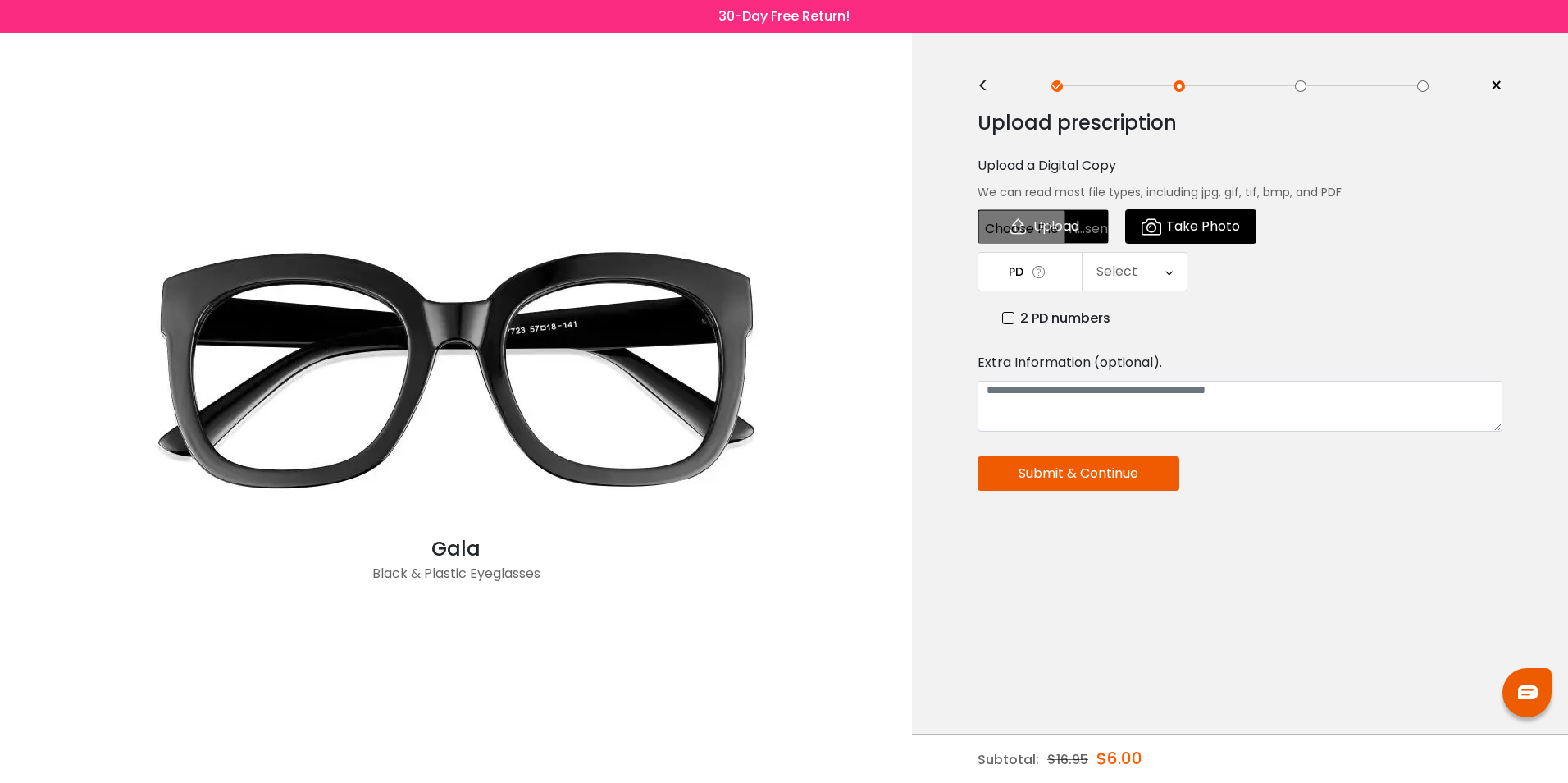
click at [1493, 79] on span "×" at bounding box center [1496, 86] width 13 height 24
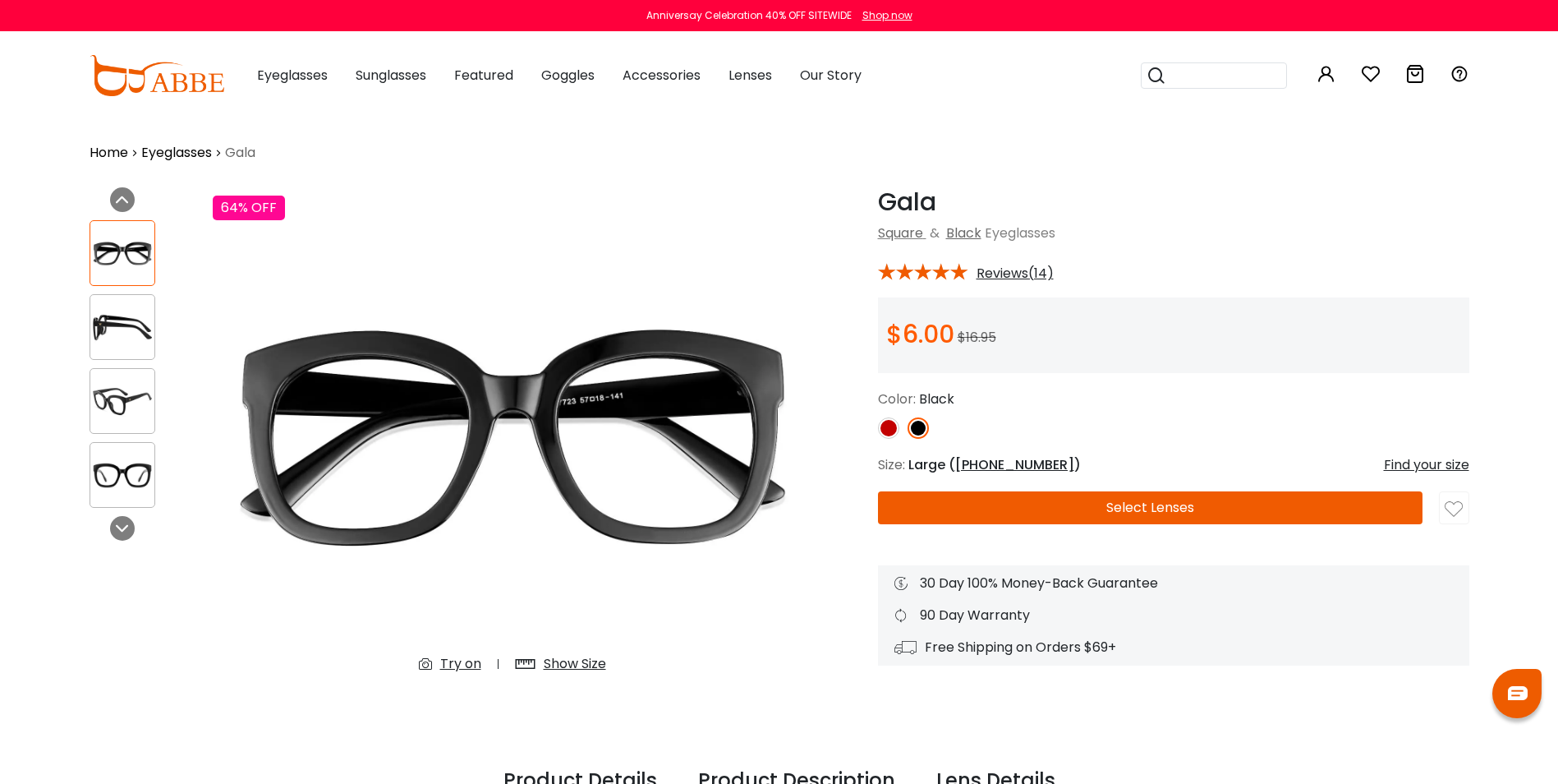
click at [1180, 511] on button "Select Lenses" at bounding box center [1150, 507] width 545 height 33
